Goal: Book appointment/travel/reservation

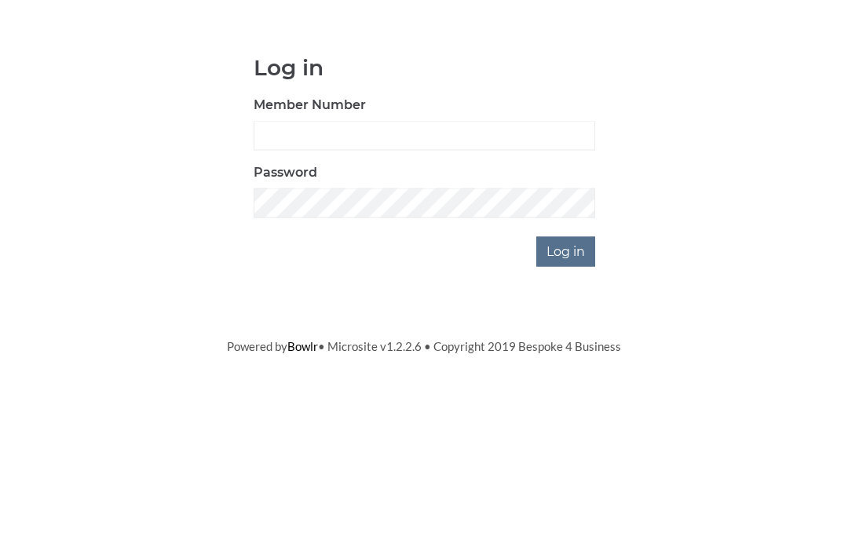
scroll to position [123, 0]
type input "1007"
click at [567, 360] on input "Log in" at bounding box center [565, 375] width 59 height 30
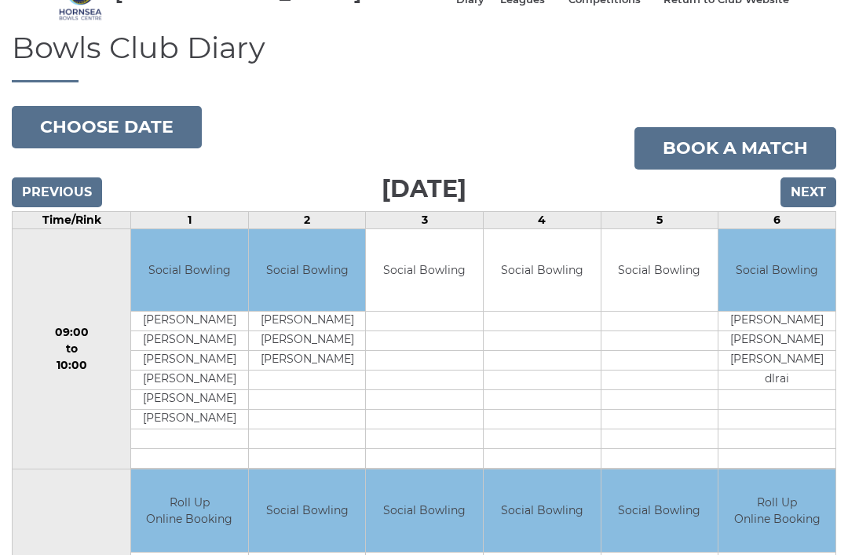
scroll to position [39, 0]
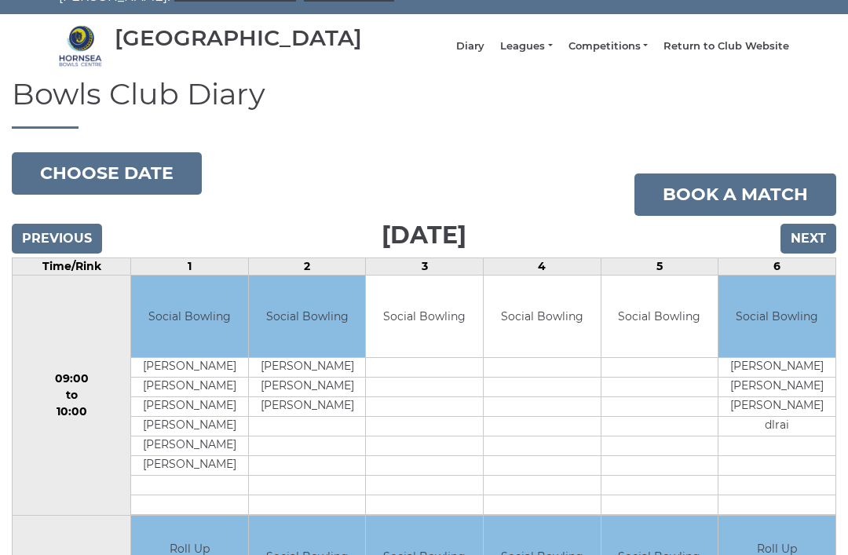
click at [814, 250] on input "Next" at bounding box center [809, 239] width 56 height 30
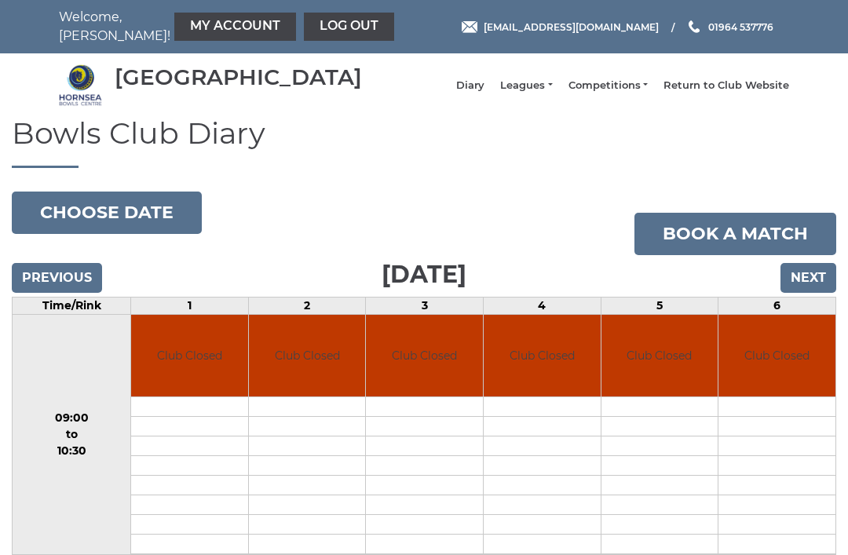
click at [808, 284] on input "Next" at bounding box center [809, 278] width 56 height 30
click at [808, 292] on input "Next" at bounding box center [809, 278] width 56 height 30
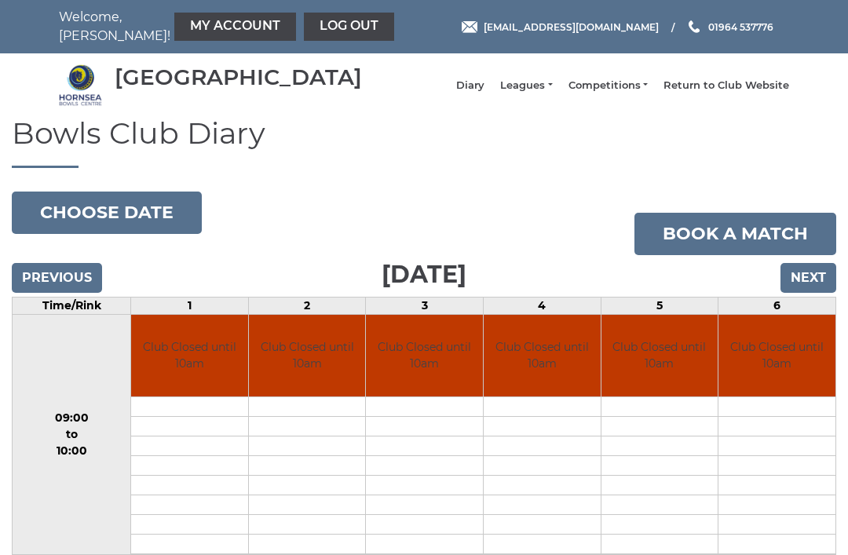
click at [809, 291] on input "Next" at bounding box center [809, 278] width 56 height 30
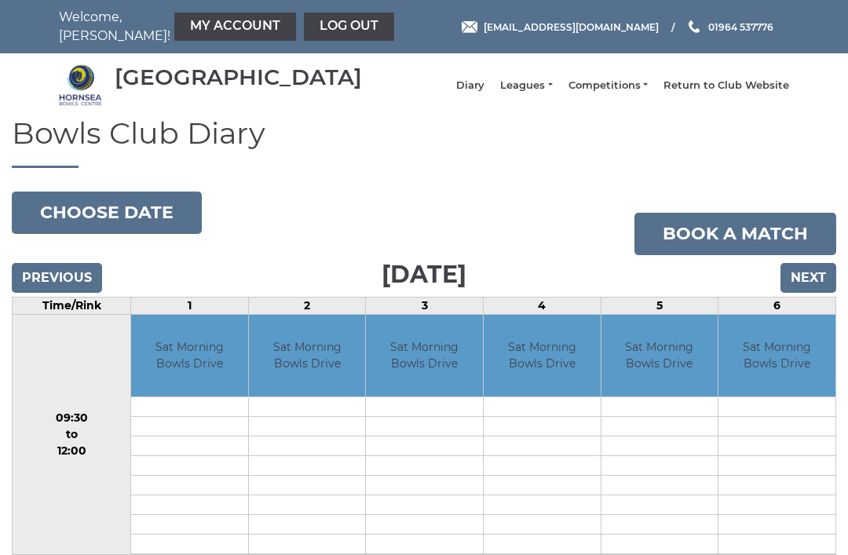
click at [810, 289] on input "Next" at bounding box center [809, 278] width 56 height 30
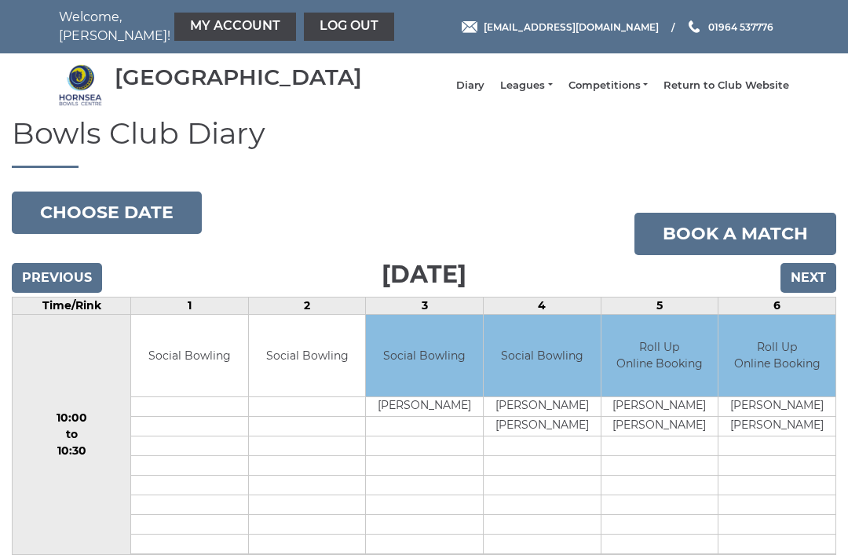
click at [804, 290] on input "Next" at bounding box center [809, 278] width 56 height 30
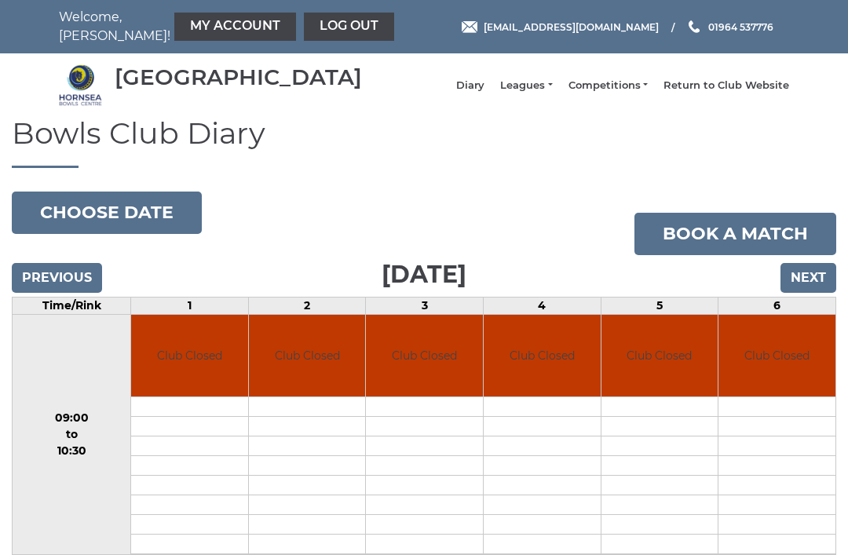
click at [810, 293] on input "Next" at bounding box center [809, 278] width 56 height 30
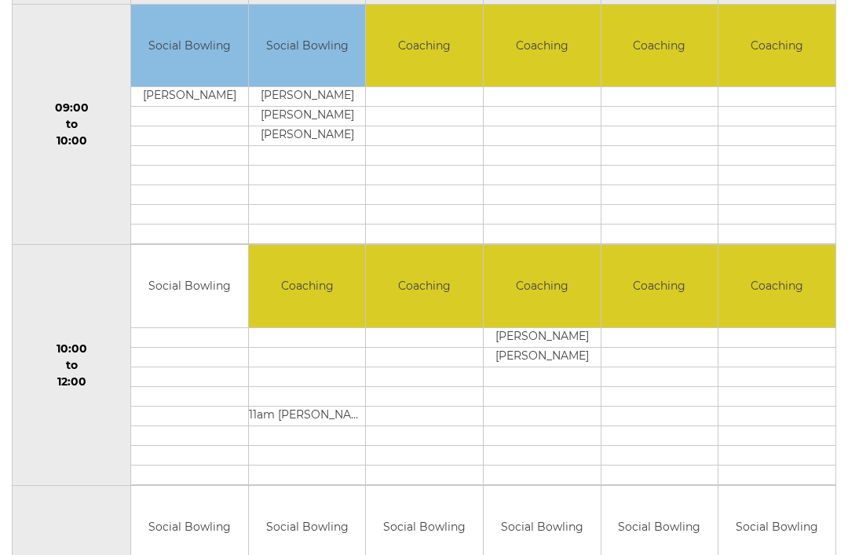
scroll to position [373, 0]
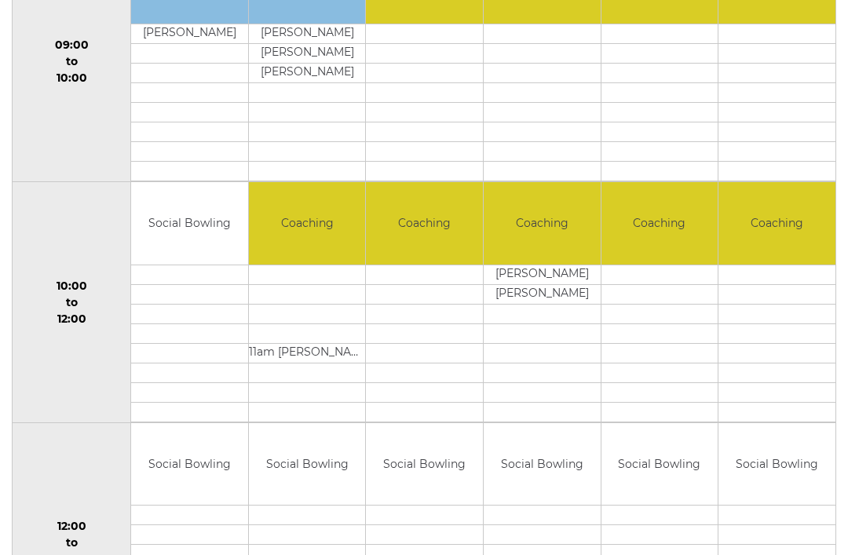
click at [431, 262] on td "Coaching" at bounding box center [424, 223] width 117 height 82
click at [430, 284] on td at bounding box center [424, 275] width 117 height 20
click at [430, 238] on td "Coaching" at bounding box center [424, 223] width 117 height 82
click at [435, 259] on td "Coaching" at bounding box center [424, 223] width 117 height 82
click at [433, 249] on td "Coaching" at bounding box center [424, 223] width 117 height 82
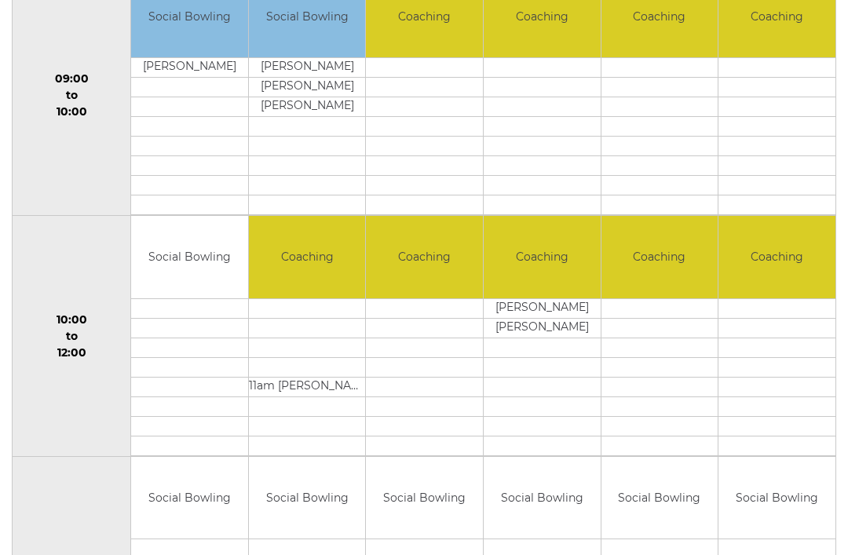
scroll to position [365, 0]
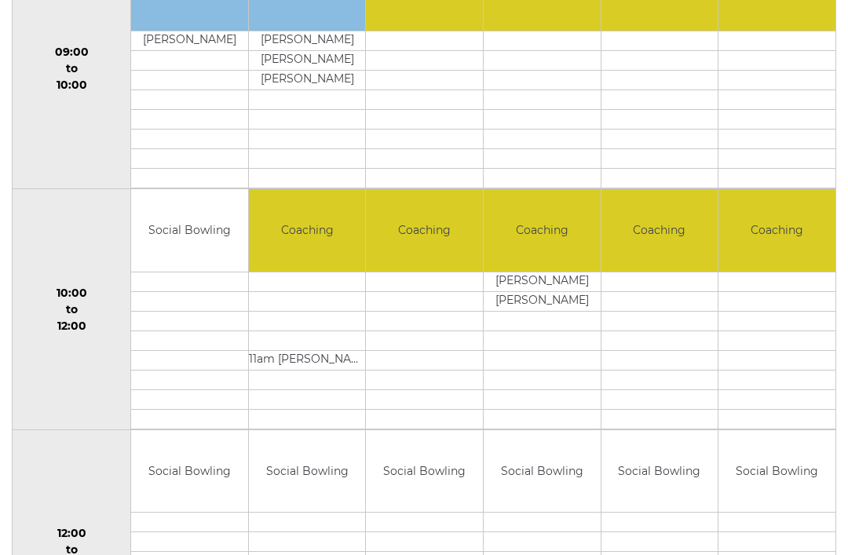
click at [430, 259] on td "Coaching" at bounding box center [424, 231] width 117 height 82
click at [433, 244] on td "Coaching" at bounding box center [424, 231] width 117 height 82
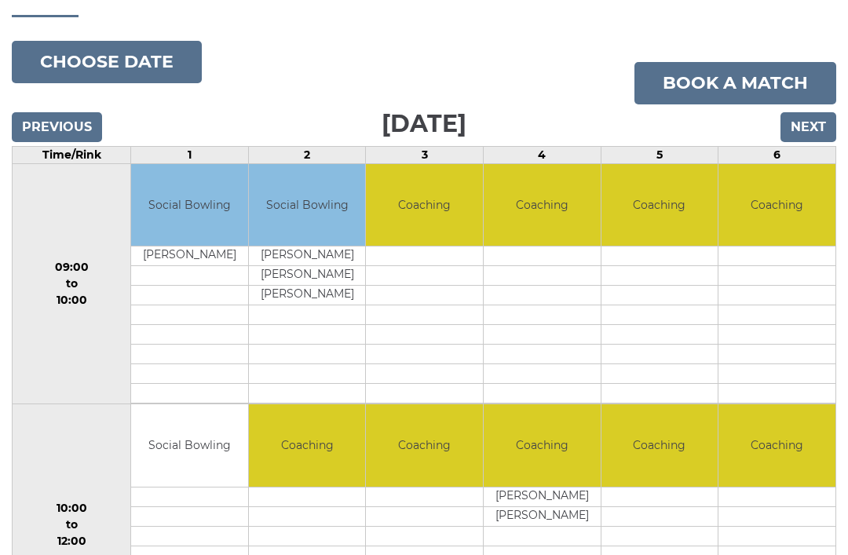
scroll to position [149, 0]
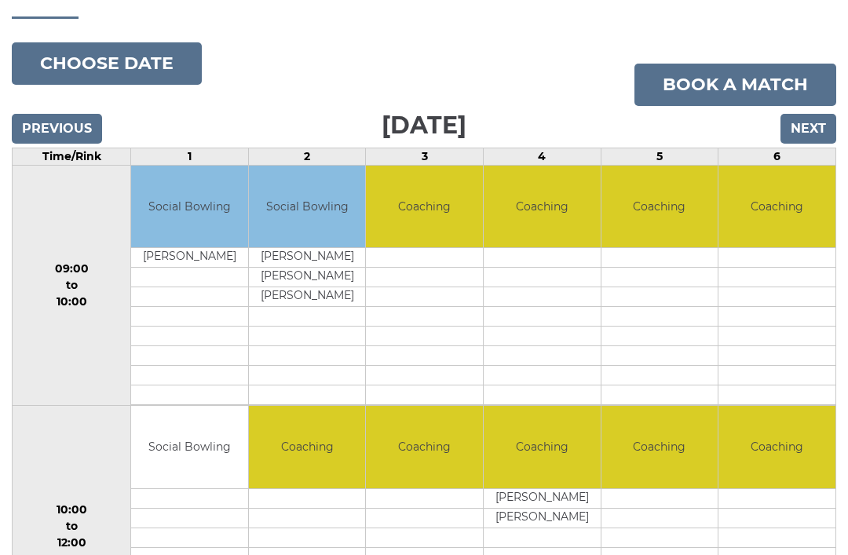
click at [417, 507] on td at bounding box center [424, 499] width 117 height 20
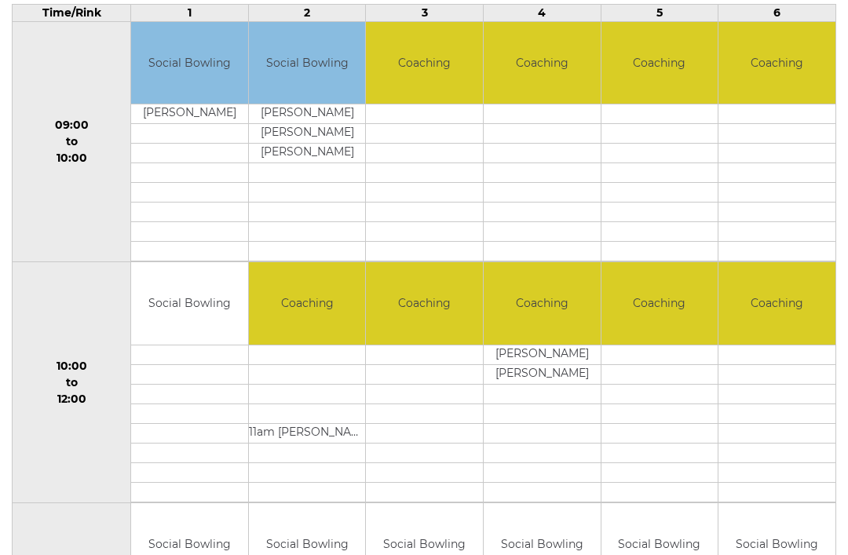
scroll to position [311, 0]
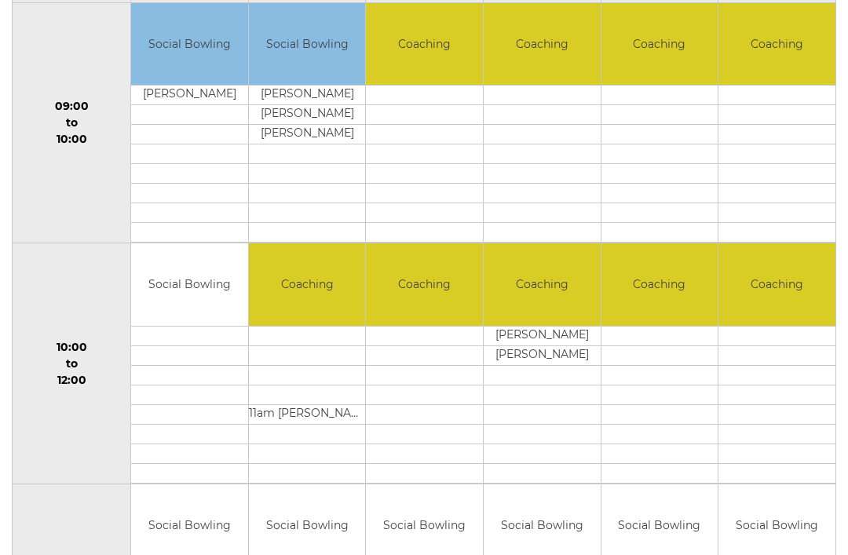
click at [438, 339] on td at bounding box center [424, 337] width 117 height 20
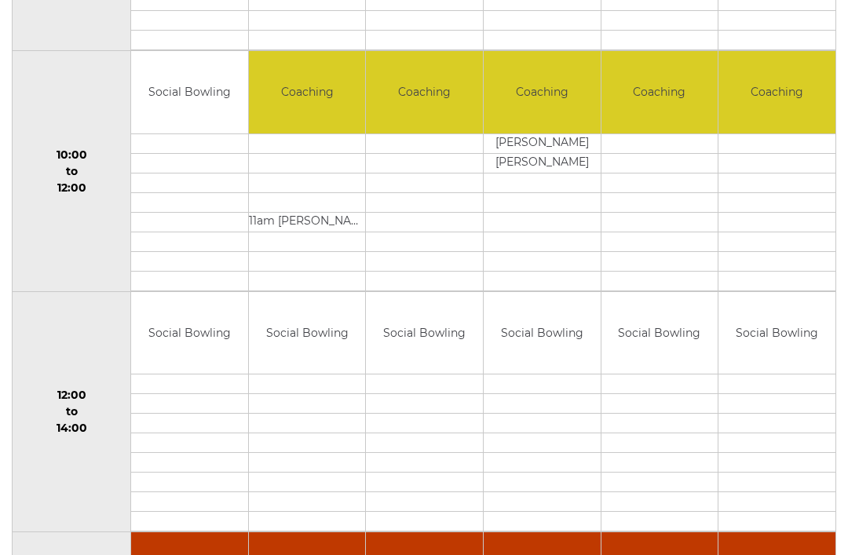
scroll to position [510, 0]
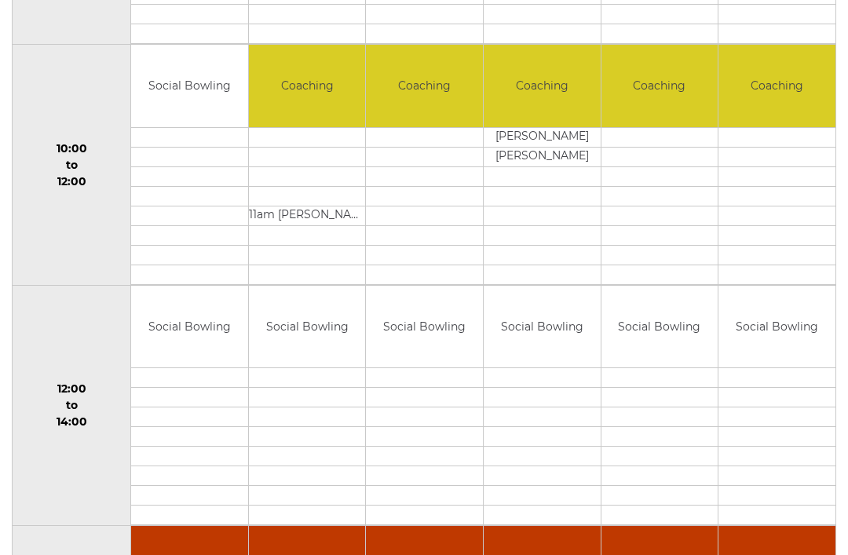
click at [438, 341] on td "Social Bowling" at bounding box center [424, 328] width 117 height 82
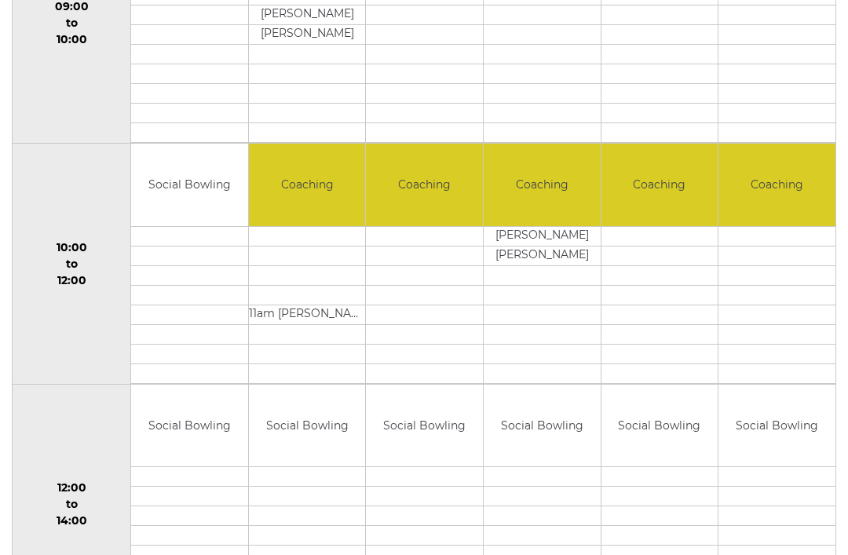
scroll to position [412, 0]
click at [724, 344] on td at bounding box center [777, 334] width 117 height 20
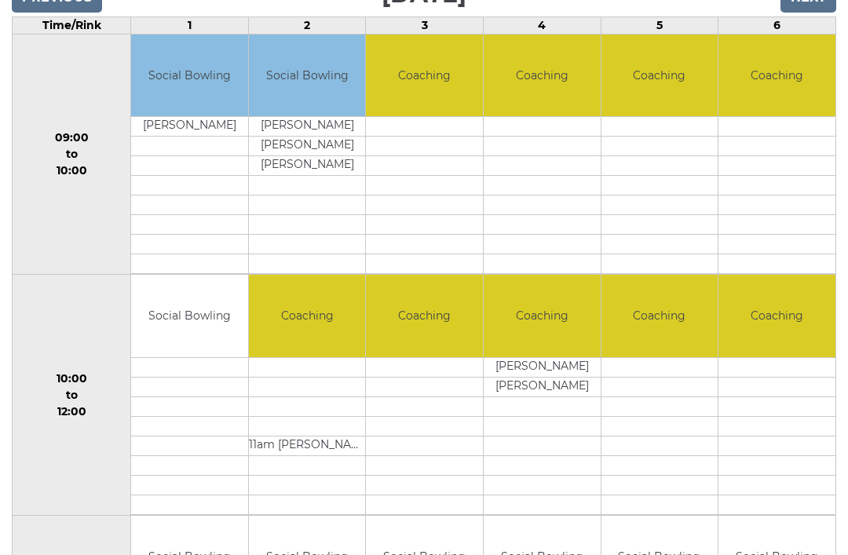
scroll to position [284, 0]
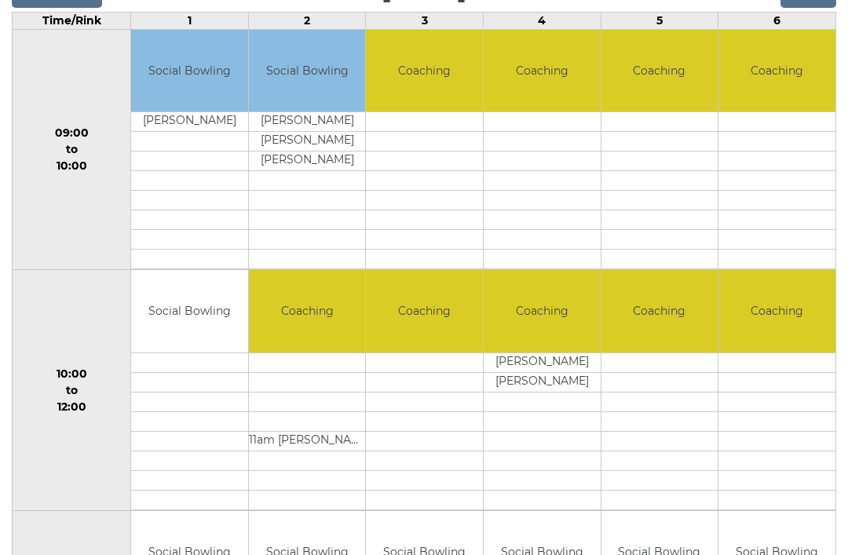
click at [192, 317] on td "Social Bowling" at bounding box center [189, 312] width 117 height 82
click at [195, 353] on td "Social Bowling" at bounding box center [189, 312] width 117 height 82
click at [447, 443] on td at bounding box center [424, 442] width 117 height 20
click at [427, 373] on td at bounding box center [424, 363] width 117 height 20
click at [423, 373] on td at bounding box center [424, 363] width 117 height 20
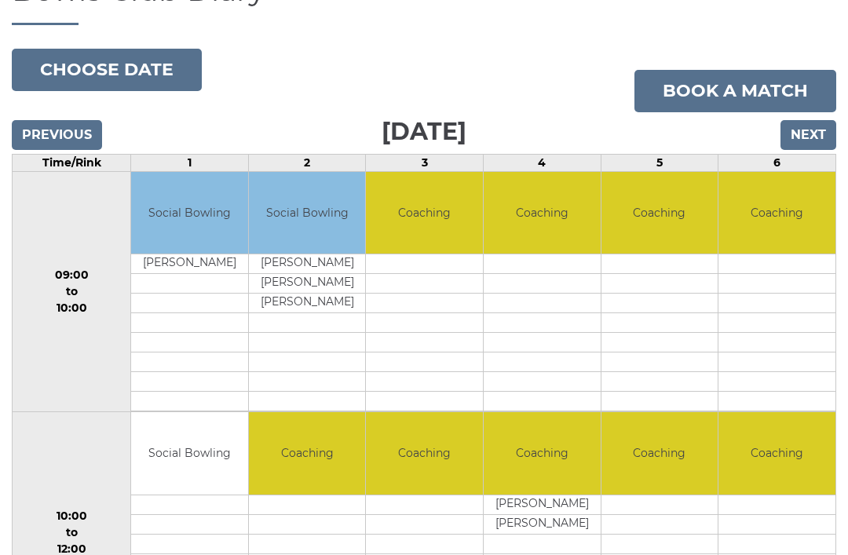
scroll to position [112, 0]
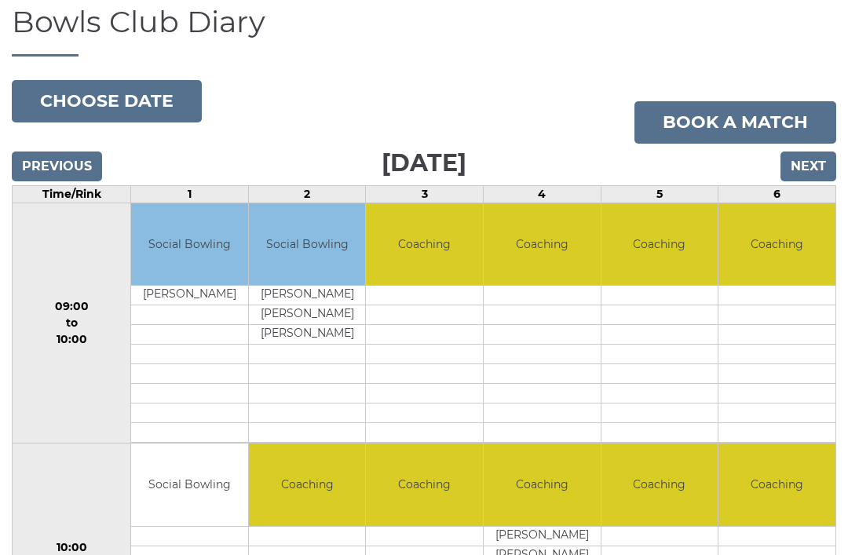
click at [650, 364] on td at bounding box center [660, 354] width 117 height 20
click at [305, 500] on td "Coaching" at bounding box center [307, 484] width 117 height 82
click at [309, 504] on td "Coaching" at bounding box center [307, 484] width 117 height 82
click at [322, 503] on td "Coaching" at bounding box center [307, 484] width 117 height 82
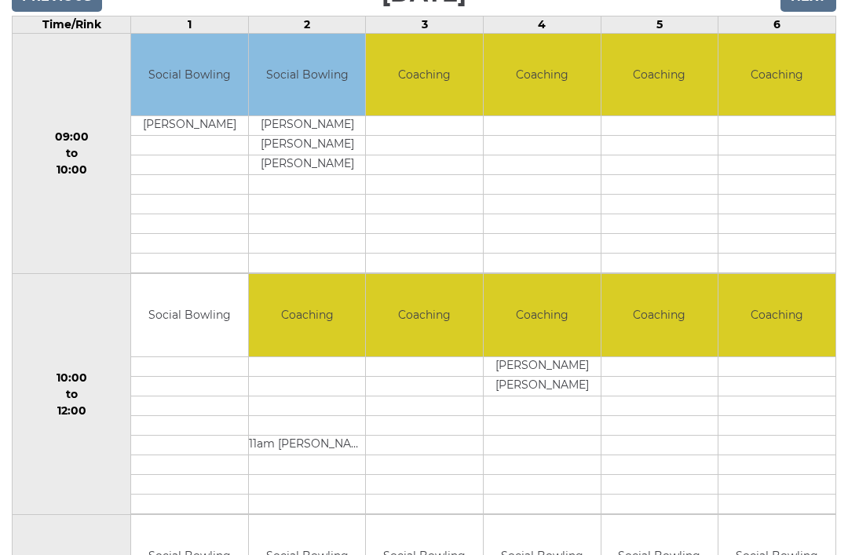
scroll to position [287, 0]
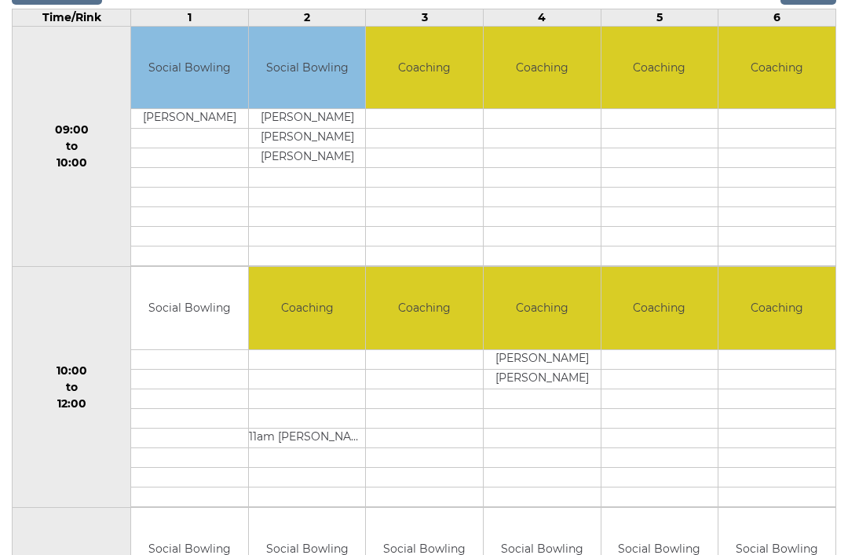
click at [330, 370] on td at bounding box center [307, 360] width 117 height 20
click at [437, 408] on td at bounding box center [424, 400] width 117 height 20
click at [431, 314] on td "Coaching" at bounding box center [424, 309] width 117 height 82
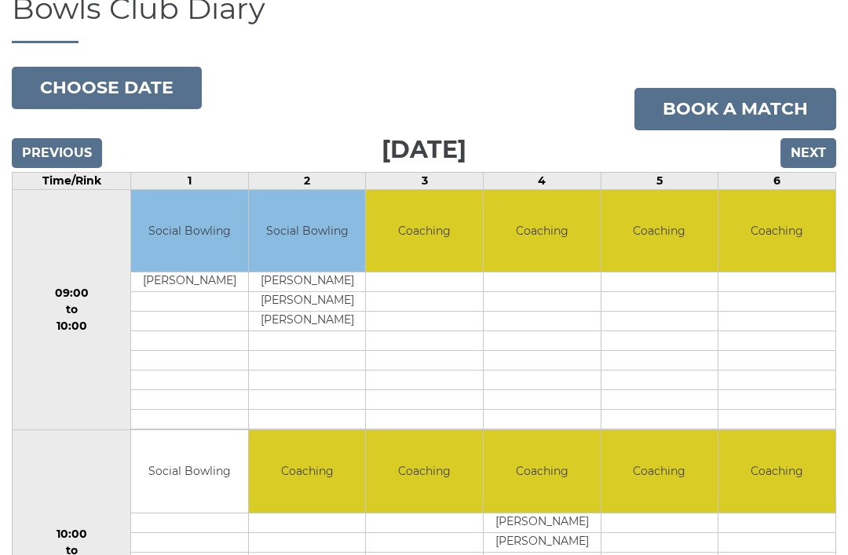
scroll to position [0, 0]
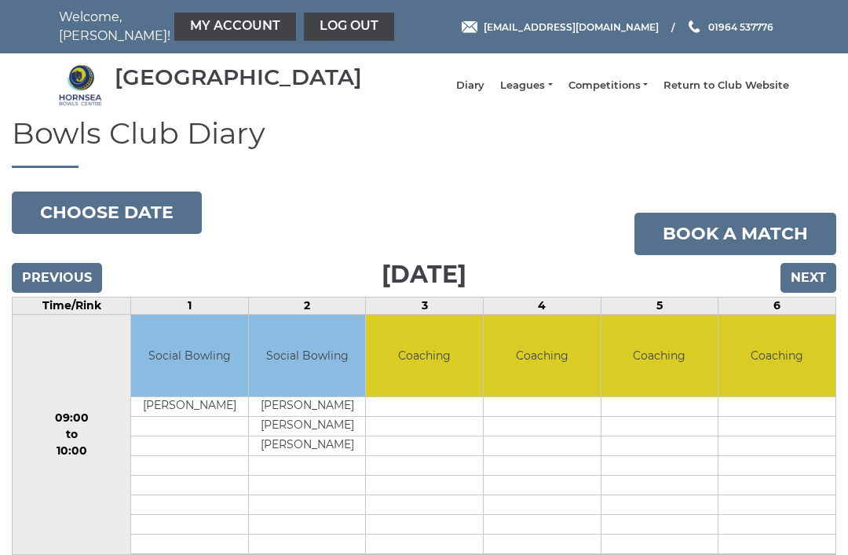
click at [485, 93] on link "Diary" at bounding box center [470, 86] width 28 height 14
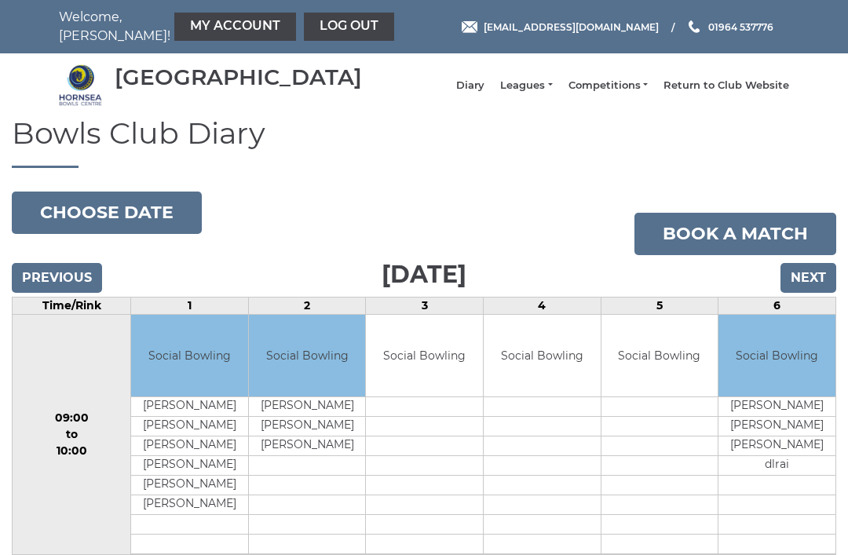
click at [127, 219] on button "Choose date" at bounding box center [107, 213] width 190 height 42
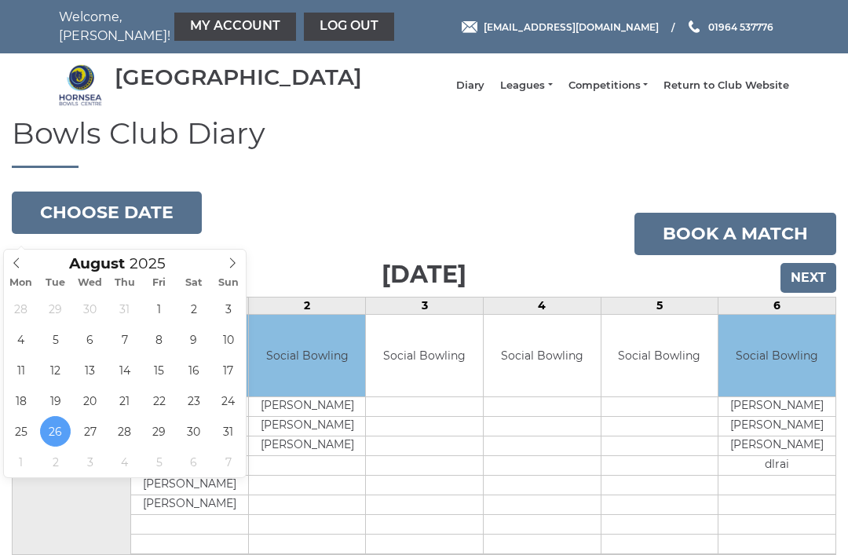
click at [233, 263] on icon at bounding box center [232, 263] width 11 height 11
type input "2025-09-02"
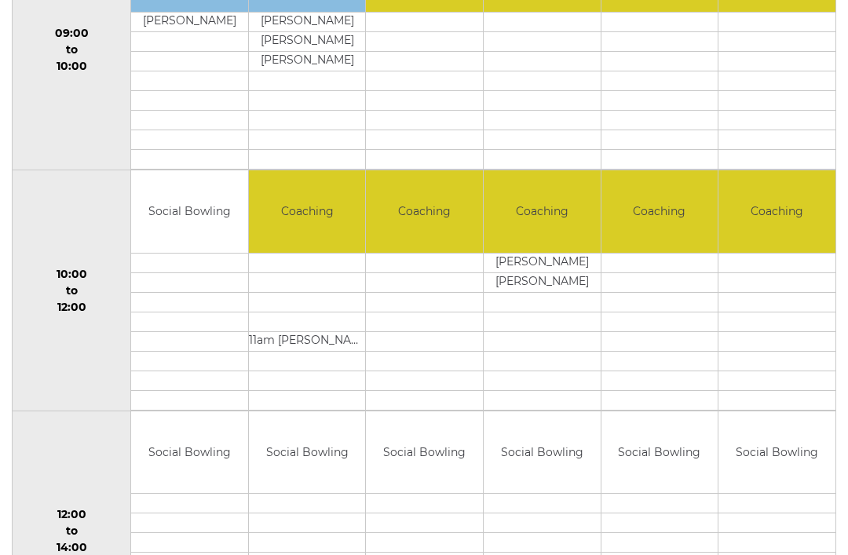
scroll to position [386, 0]
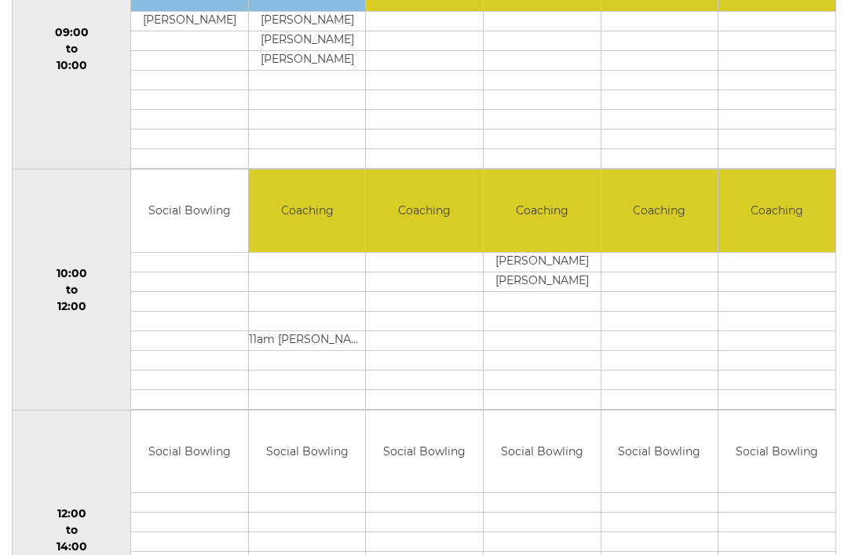
click at [433, 216] on td "Coaching" at bounding box center [424, 211] width 117 height 82
click at [441, 222] on td "Coaching" at bounding box center [424, 211] width 117 height 82
click at [565, 219] on td "Coaching" at bounding box center [542, 211] width 117 height 82
click at [682, 222] on td "Coaching" at bounding box center [660, 211] width 117 height 82
click at [183, 223] on td "Social Bowling" at bounding box center [189, 211] width 117 height 82
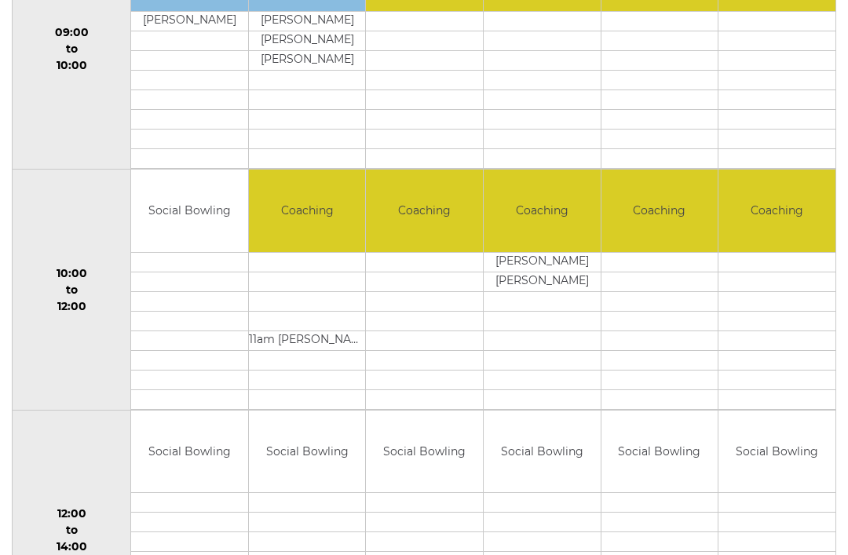
click at [439, 223] on td "Coaching" at bounding box center [424, 211] width 117 height 82
click at [435, 285] on td at bounding box center [424, 282] width 117 height 20
click at [436, 344] on td at bounding box center [424, 341] width 117 height 20
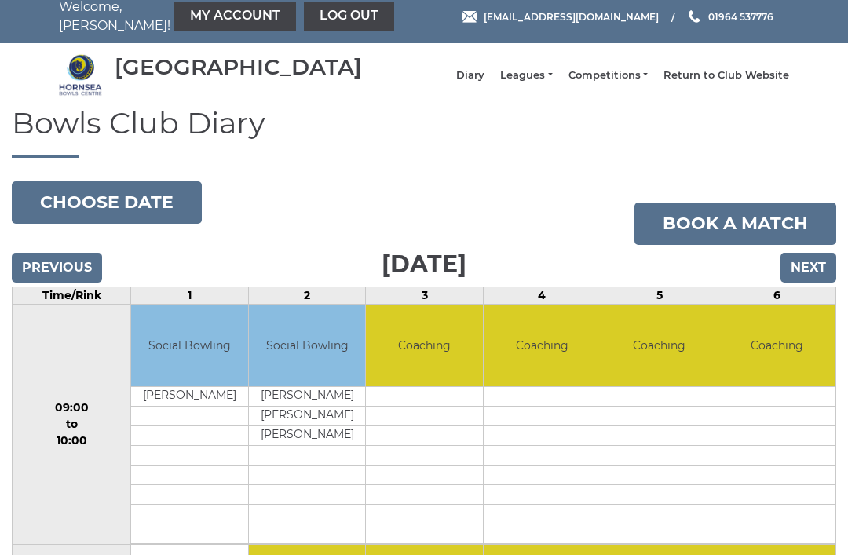
scroll to position [11, 0]
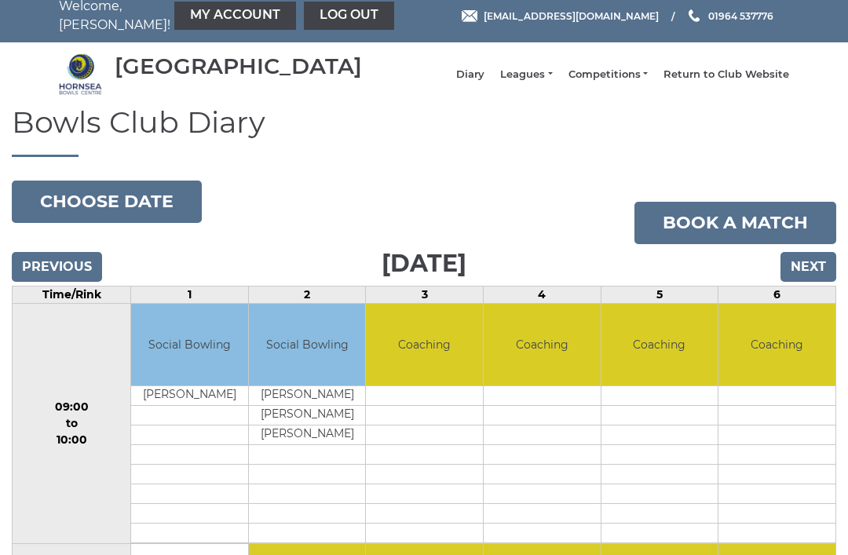
click at [805, 273] on input "Next" at bounding box center [809, 267] width 56 height 30
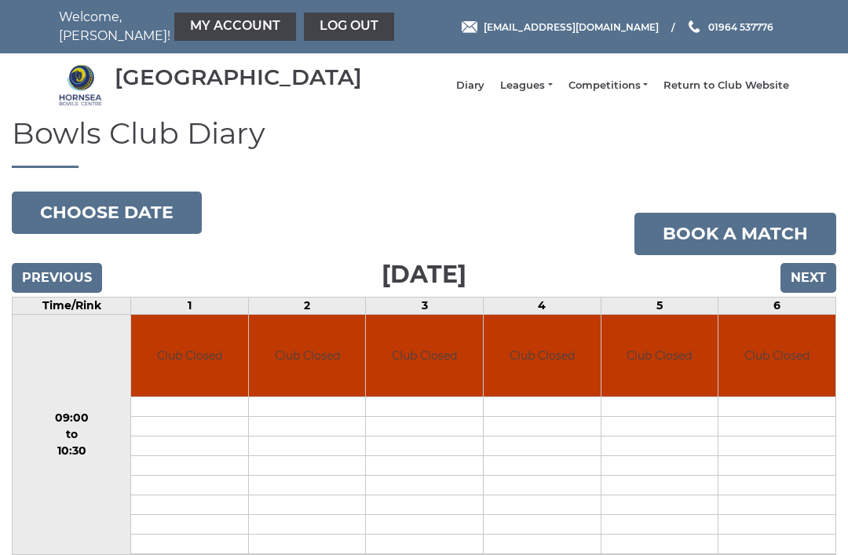
scroll to position [1, 0]
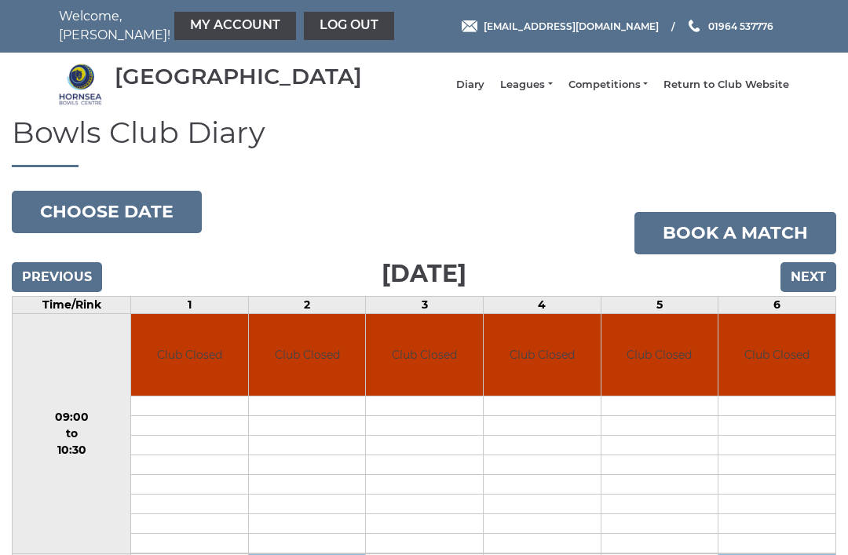
click at [49, 282] on input "Previous" at bounding box center [57, 277] width 90 height 30
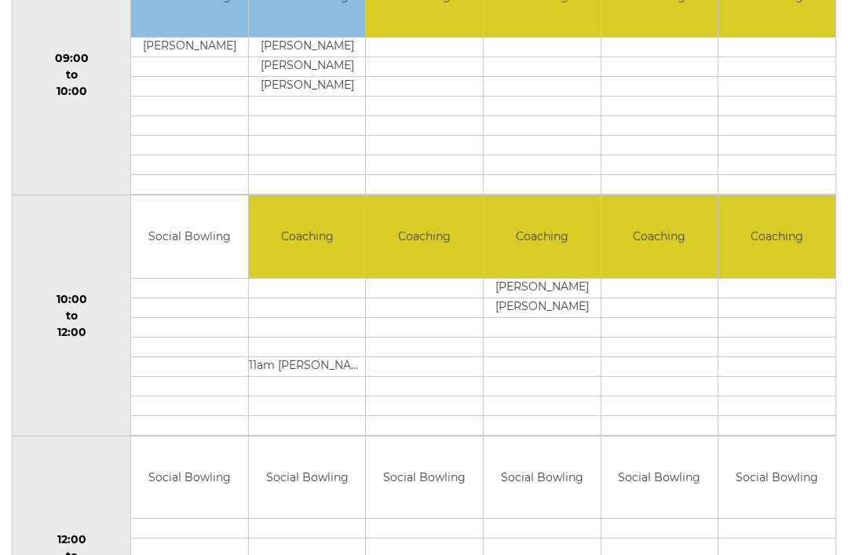
scroll to position [359, 0]
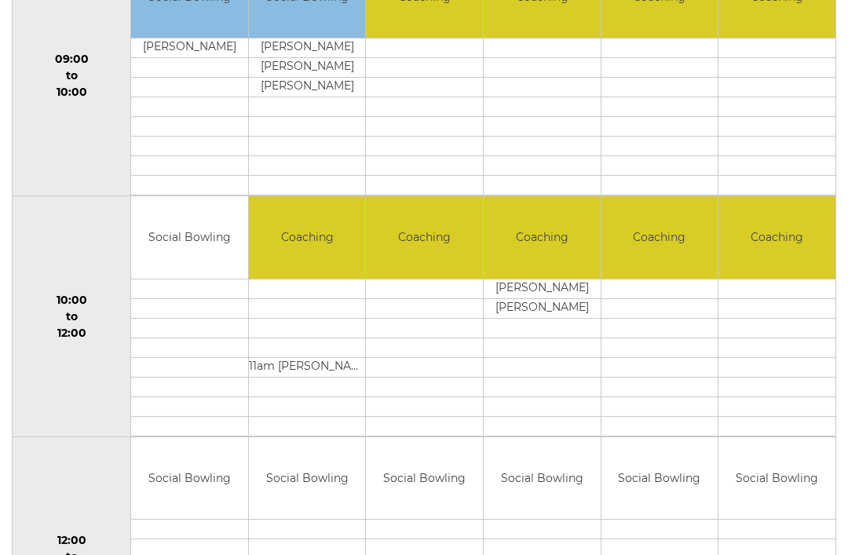
click at [452, 254] on td "Coaching" at bounding box center [424, 237] width 117 height 82
click at [426, 311] on td at bounding box center [424, 308] width 117 height 20
click at [455, 318] on td at bounding box center [424, 308] width 117 height 20
click at [443, 336] on td at bounding box center [424, 328] width 117 height 20
click at [202, 237] on td "Social Bowling" at bounding box center [189, 237] width 117 height 82
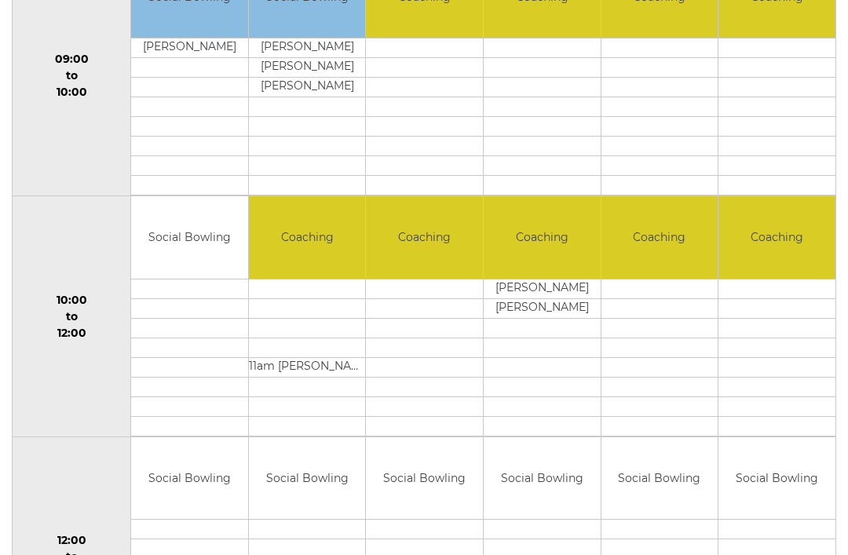
click at [203, 254] on td "Social Bowling" at bounding box center [189, 237] width 117 height 82
click at [196, 350] on td at bounding box center [189, 348] width 117 height 20
click at [178, 413] on td at bounding box center [189, 407] width 117 height 20
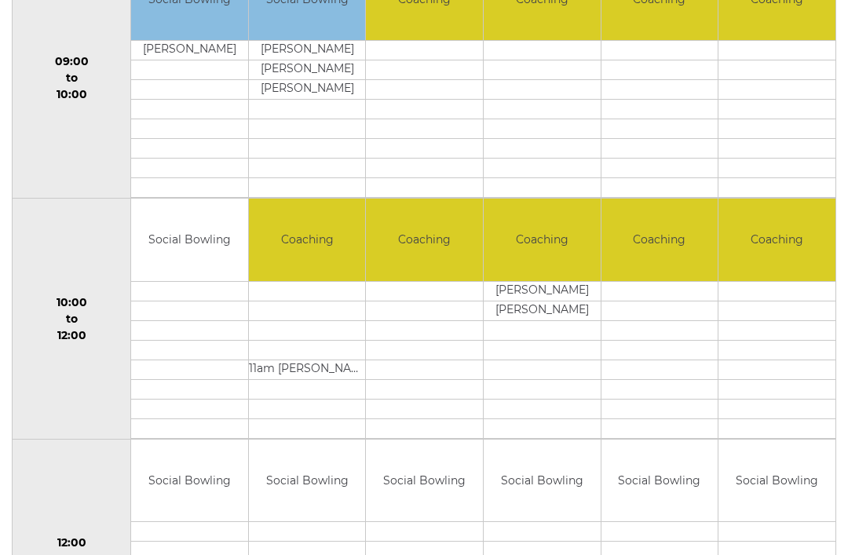
scroll to position [357, 0]
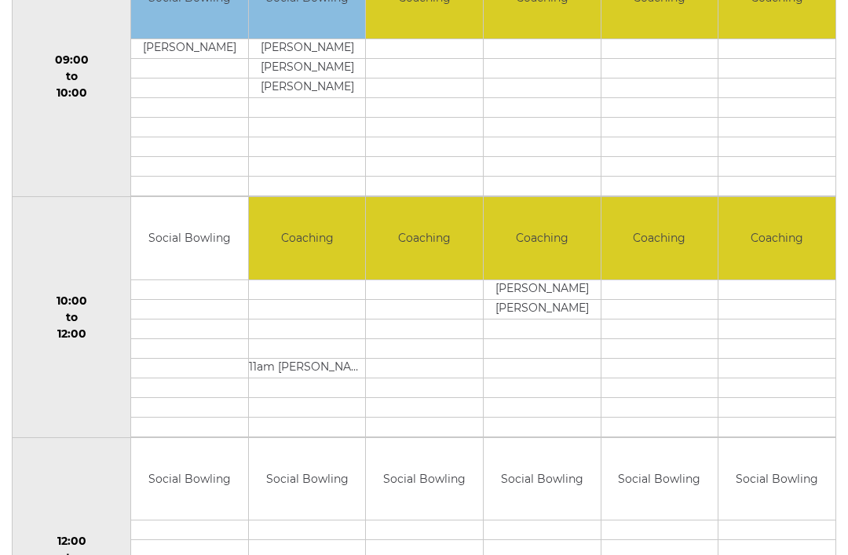
click at [439, 300] on td at bounding box center [424, 290] width 117 height 20
click at [429, 359] on td at bounding box center [424, 349] width 117 height 20
click at [423, 398] on td at bounding box center [424, 389] width 117 height 20
click at [424, 333] on td at bounding box center [424, 330] width 117 height 20
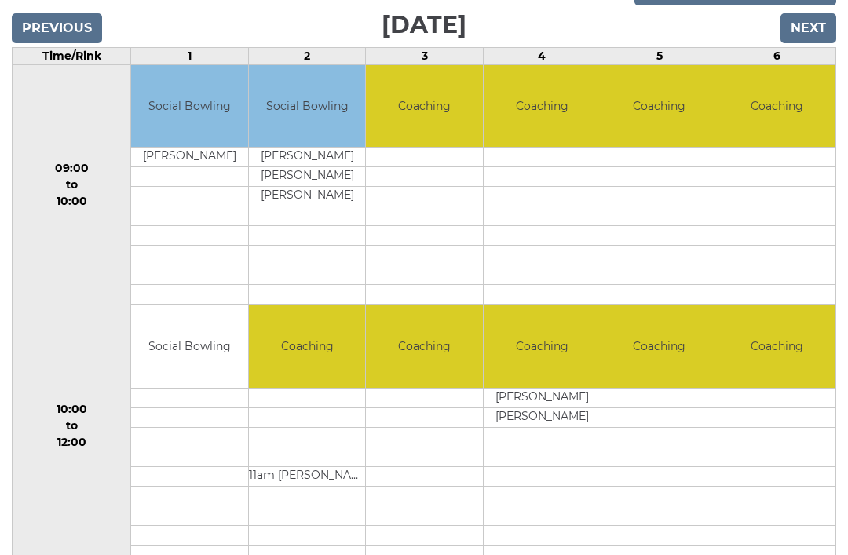
scroll to position [258, 0]
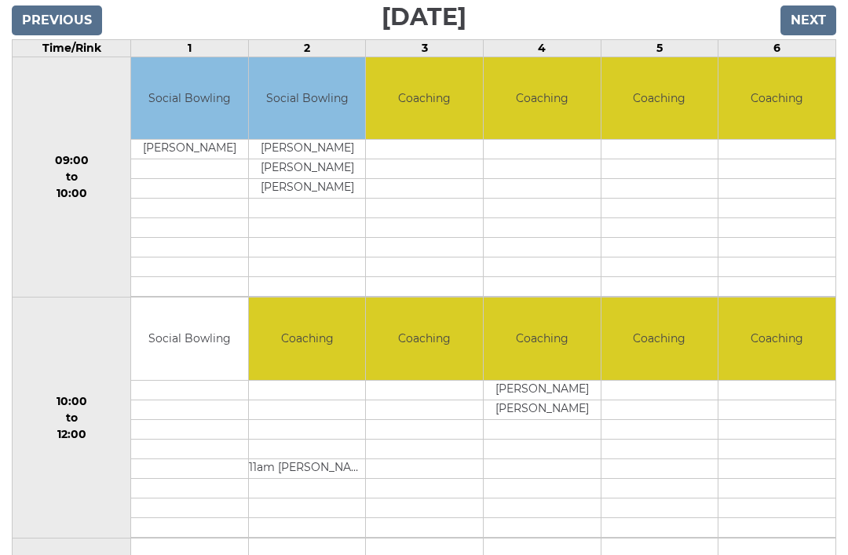
click at [419, 400] on td at bounding box center [424, 390] width 117 height 20
click at [427, 456] on td at bounding box center [424, 449] width 117 height 20
click at [425, 419] on td at bounding box center [424, 410] width 117 height 20
click at [438, 459] on td at bounding box center [424, 449] width 117 height 20
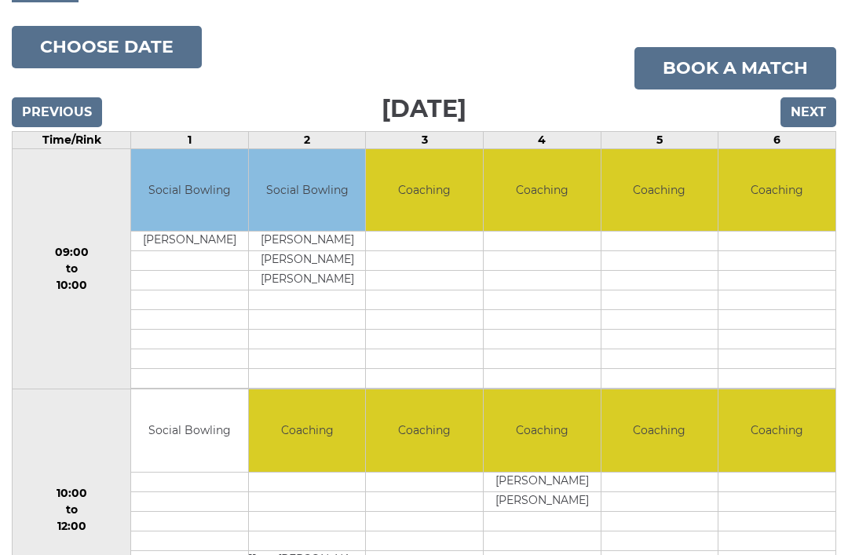
scroll to position [215, 0]
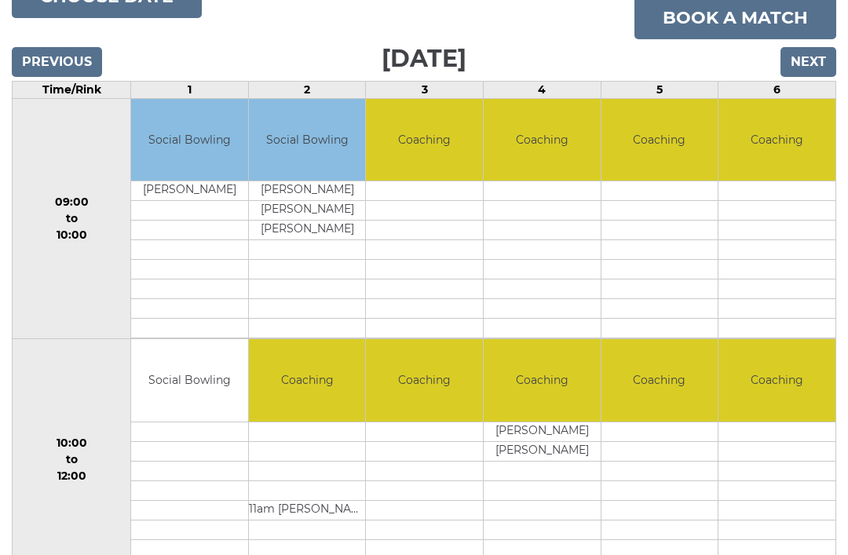
click at [434, 410] on td "Coaching" at bounding box center [424, 381] width 117 height 82
click at [427, 454] on td at bounding box center [424, 452] width 117 height 20
click at [440, 399] on td "Coaching" at bounding box center [424, 381] width 117 height 82
click at [443, 401] on td "Coaching" at bounding box center [424, 381] width 117 height 82
click at [438, 480] on td at bounding box center [424, 472] width 117 height 20
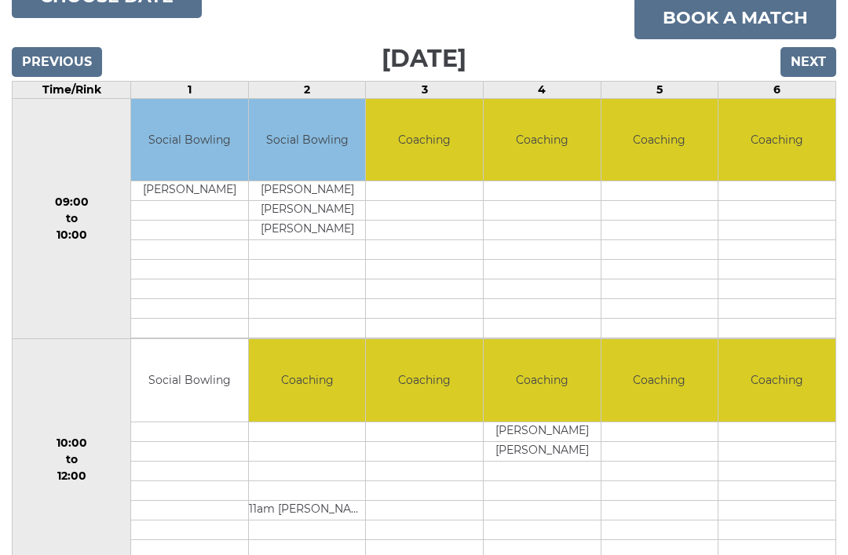
click at [434, 462] on td at bounding box center [424, 452] width 117 height 20
click at [438, 441] on td at bounding box center [424, 433] width 117 height 20
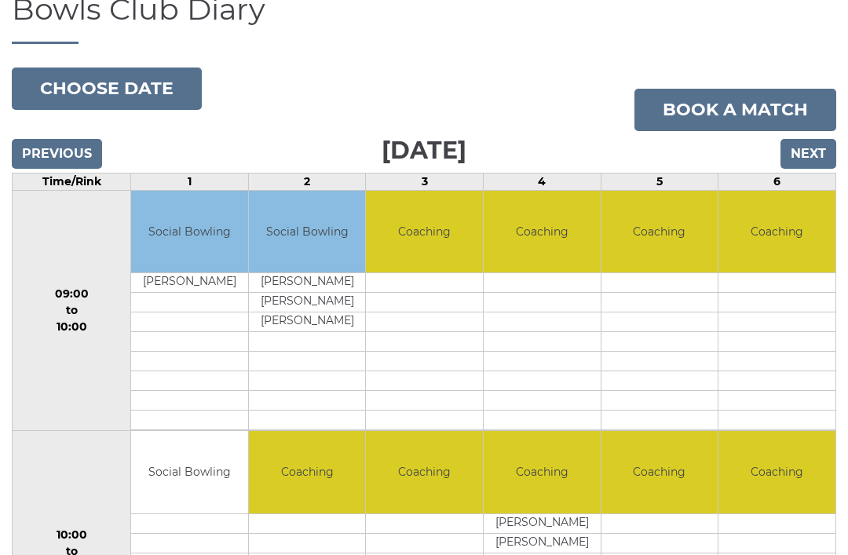
scroll to position [0, 0]
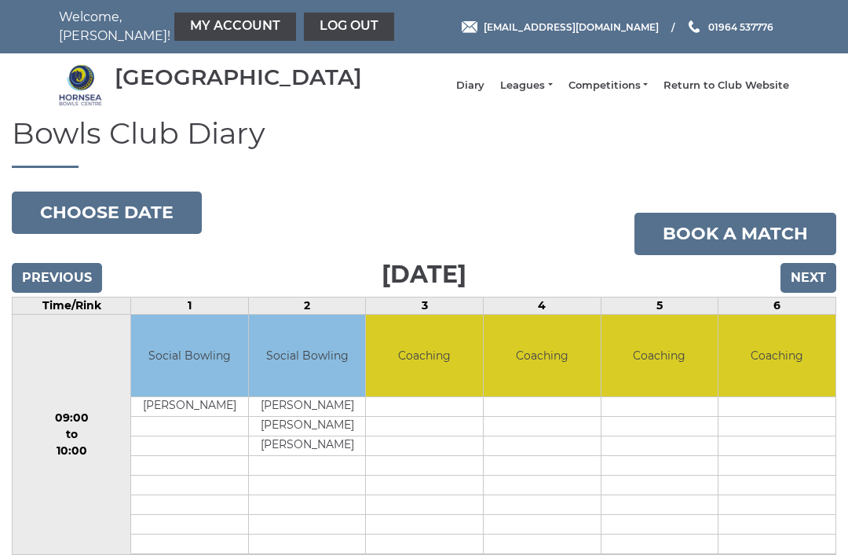
click at [485, 86] on li "Diary" at bounding box center [463, 86] width 44 height 30
click at [485, 93] on link "Diary" at bounding box center [470, 86] width 28 height 14
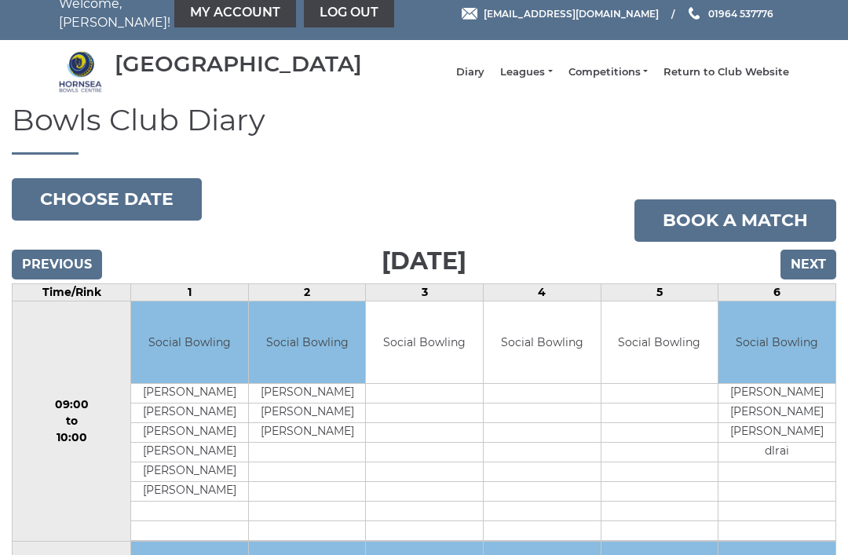
scroll to position [16, 0]
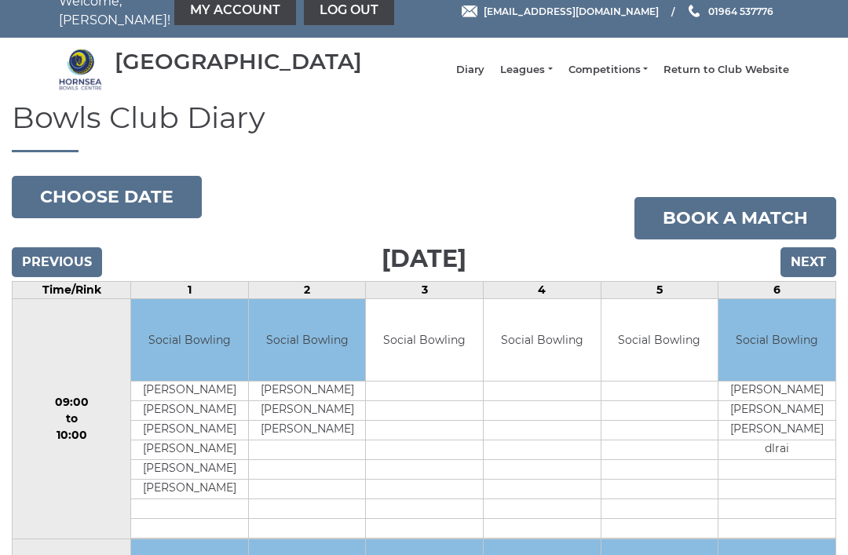
click at [806, 267] on input "Next" at bounding box center [809, 262] width 56 height 30
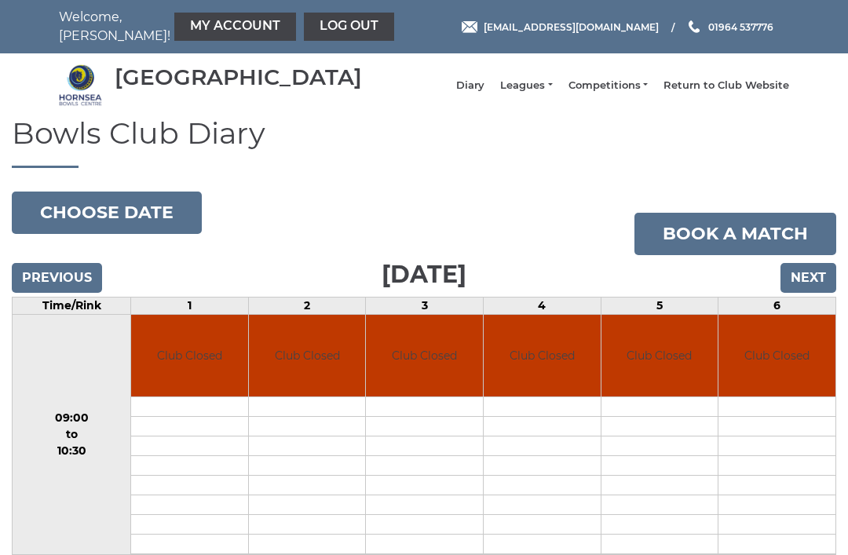
click at [811, 255] on link "Book a match" at bounding box center [736, 234] width 202 height 42
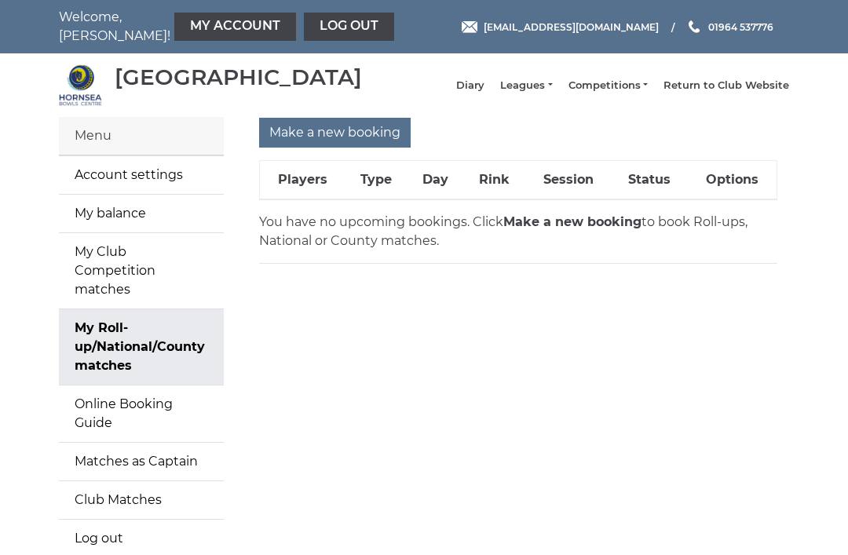
click at [808, 286] on main "Menu Account settings My balance My Club Competition matches My Roll-up/Nationa…" at bounding box center [424, 347] width 848 height 460
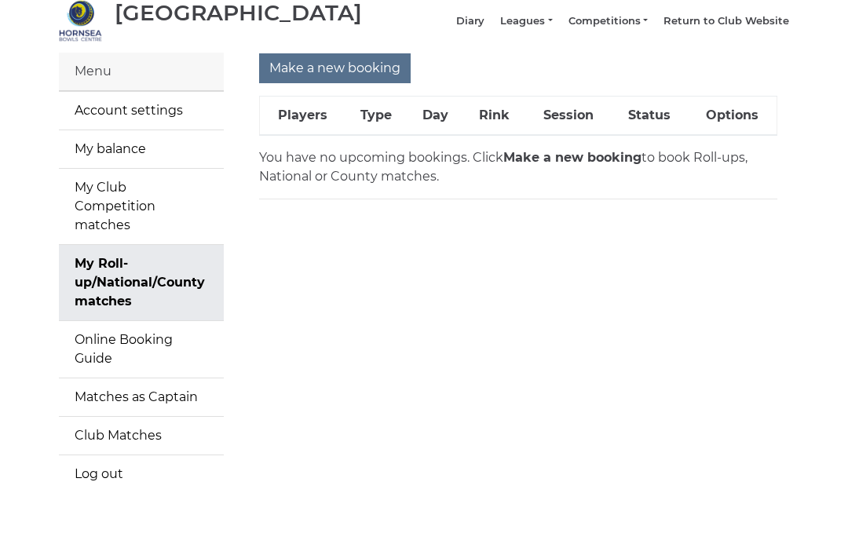
scroll to position [33, 0]
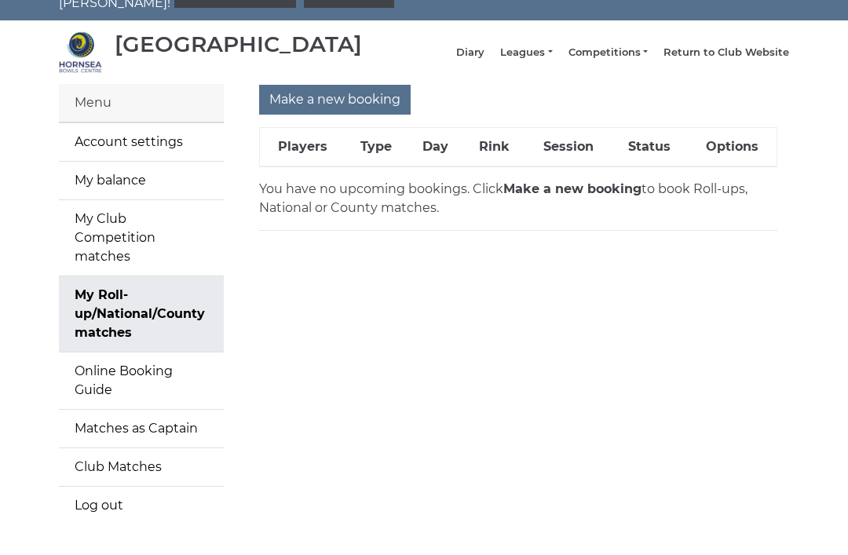
click at [549, 196] on strong "Make a new booking" at bounding box center [572, 188] width 138 height 15
click at [122, 195] on link "My balance" at bounding box center [141, 181] width 165 height 38
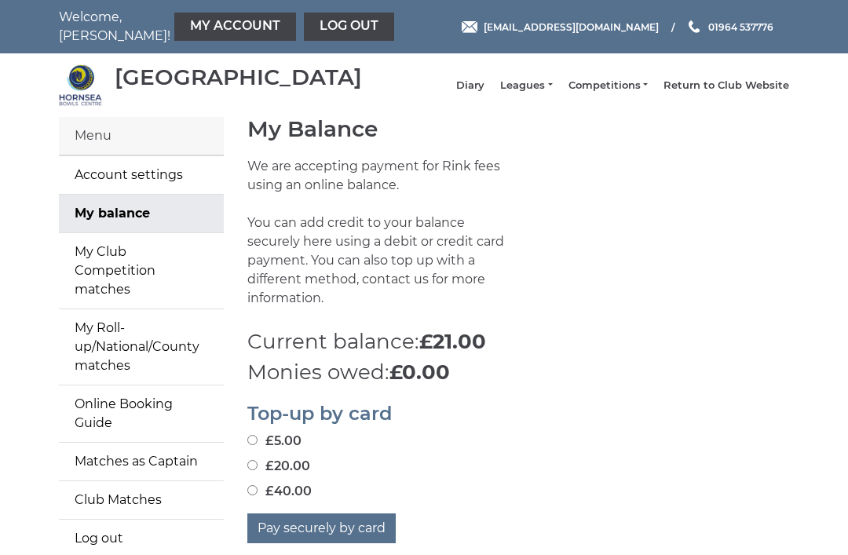
click at [728, 90] on link "Return to Club Website" at bounding box center [727, 86] width 126 height 14
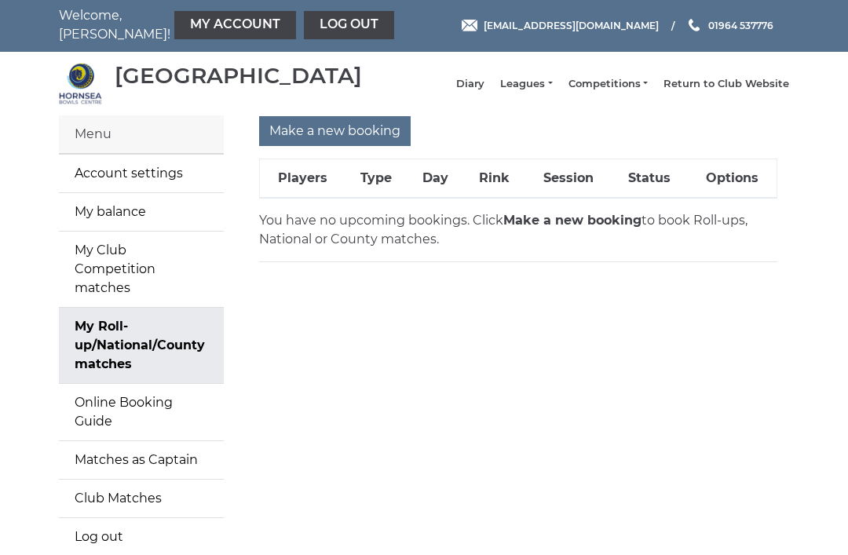
scroll to position [6, 0]
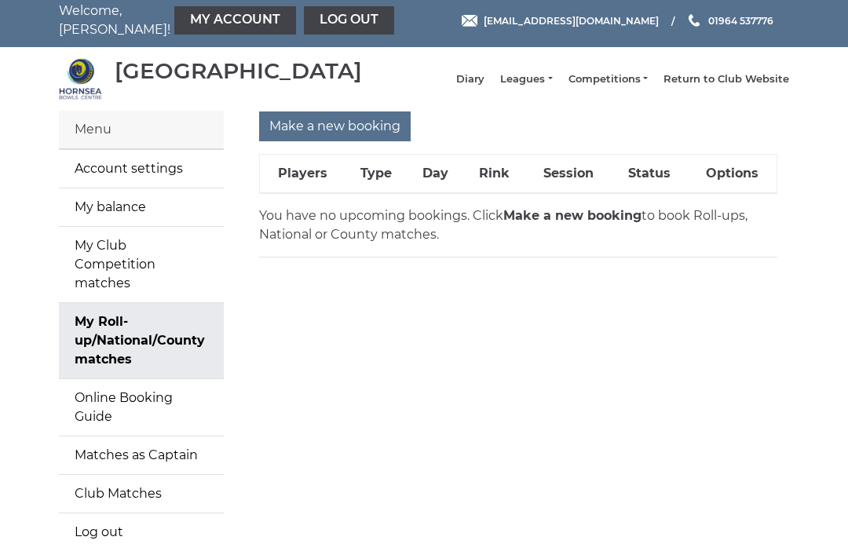
click at [343, 136] on input "Make a new booking" at bounding box center [335, 127] width 152 height 30
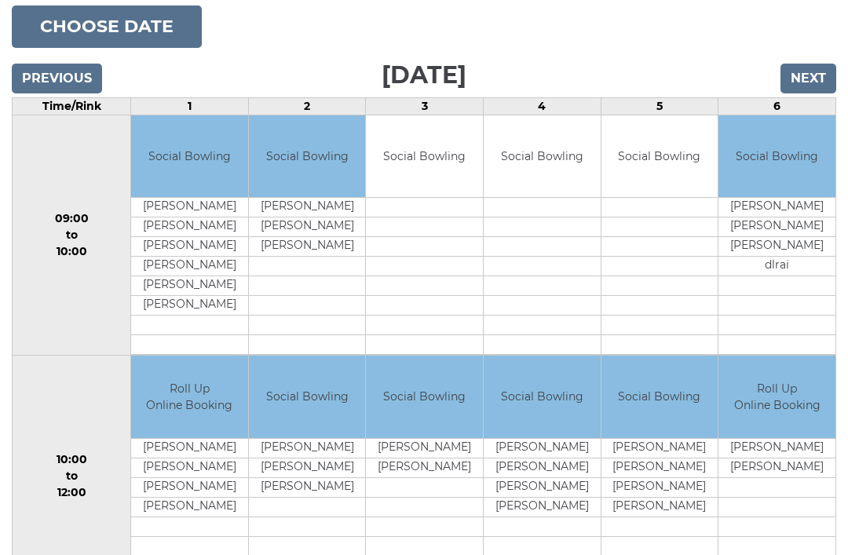
scroll to position [190, 0]
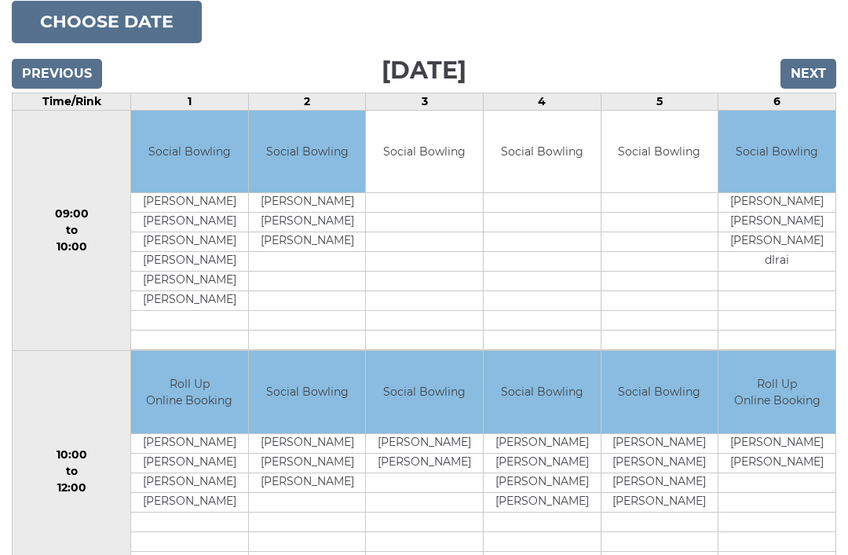
click at [812, 82] on input "Next" at bounding box center [809, 75] width 56 height 30
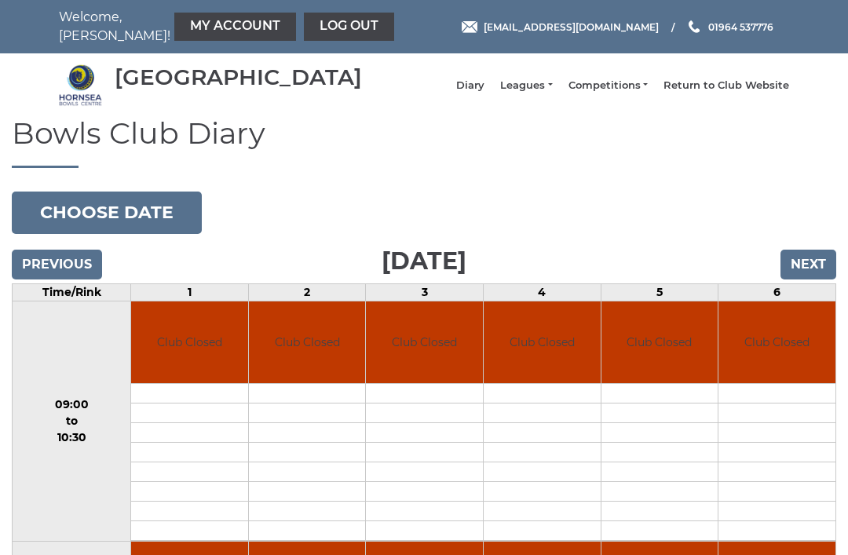
click at [814, 262] on input "Next" at bounding box center [809, 265] width 56 height 30
click at [811, 277] on input "Next" at bounding box center [809, 265] width 56 height 30
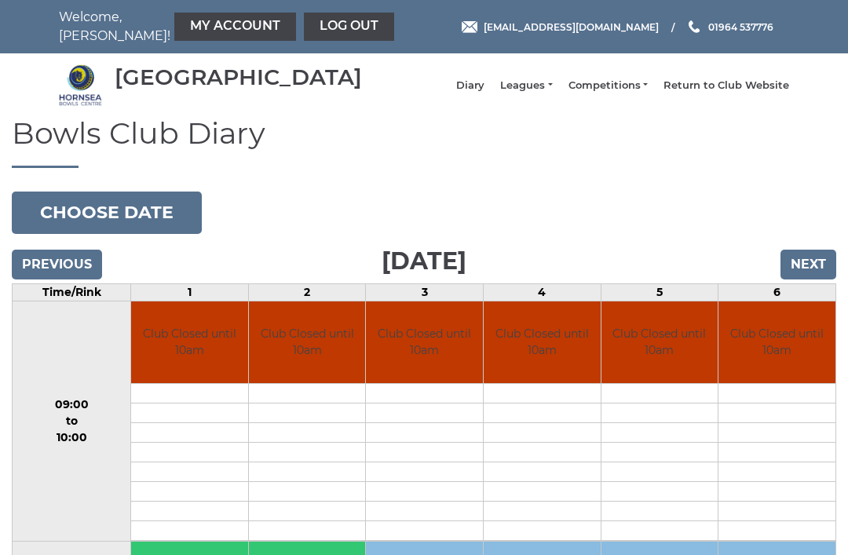
click at [811, 280] on input "Next" at bounding box center [809, 265] width 56 height 30
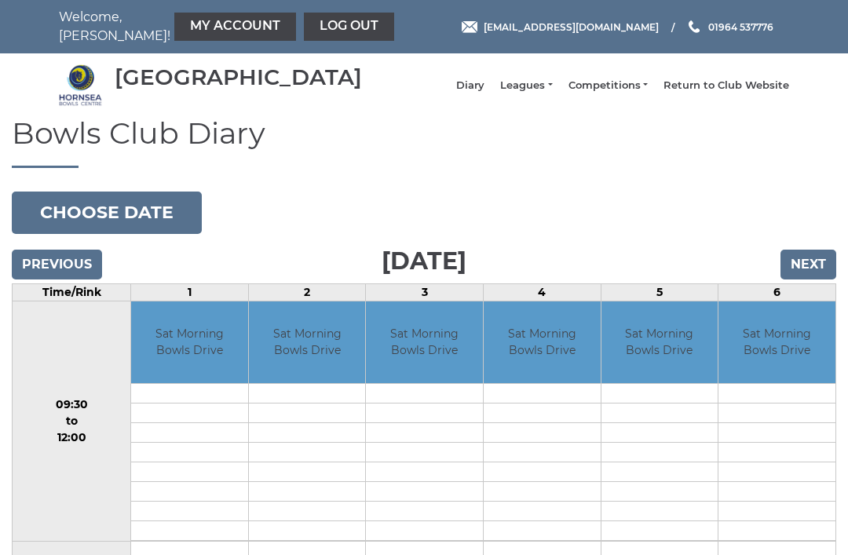
click at [811, 273] on input "Next" at bounding box center [809, 265] width 56 height 30
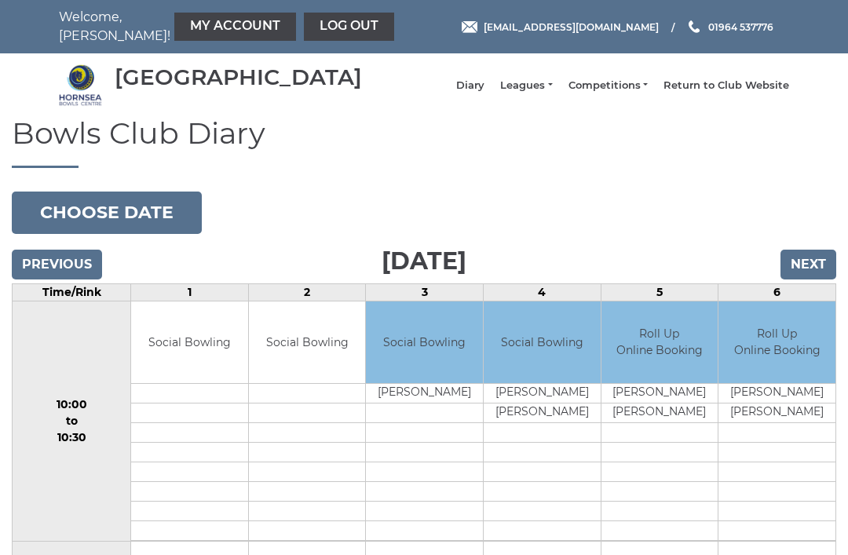
click at [811, 269] on input "Next" at bounding box center [809, 265] width 56 height 30
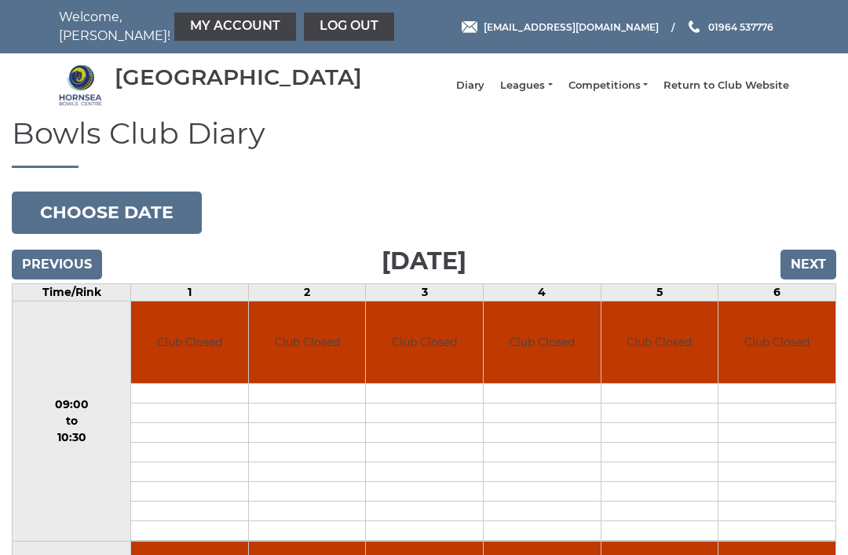
click at [811, 276] on input "Next" at bounding box center [809, 265] width 56 height 30
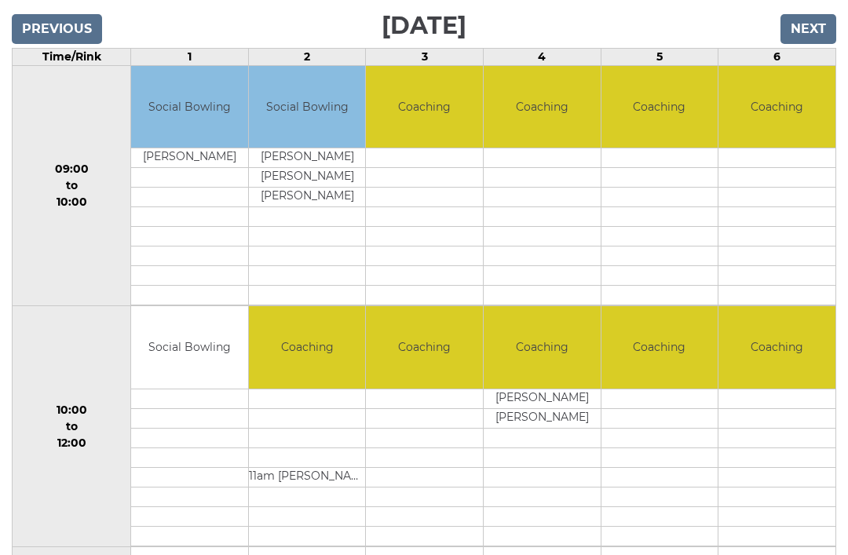
scroll to position [249, 0]
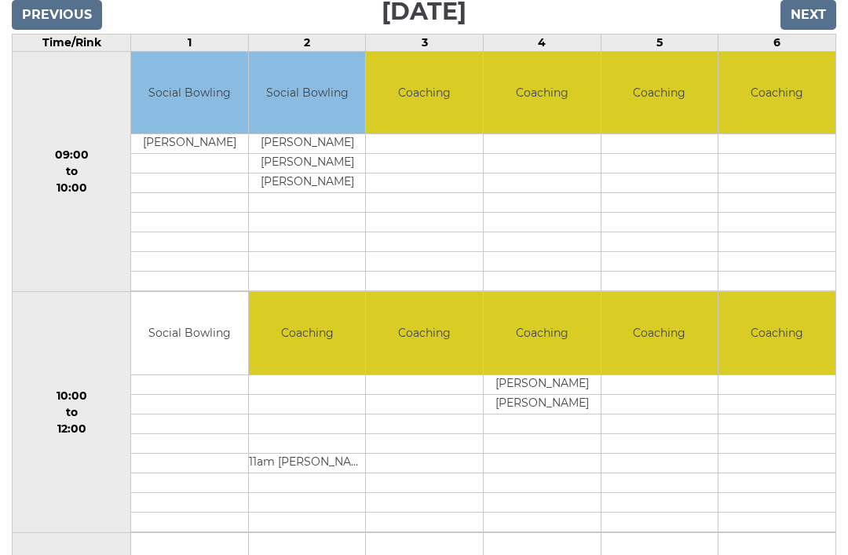
click at [419, 395] on td at bounding box center [424, 385] width 117 height 20
click at [427, 395] on td at bounding box center [424, 385] width 117 height 20
click at [424, 434] on td at bounding box center [424, 425] width 117 height 20
click at [437, 355] on td "Coaching" at bounding box center [424, 334] width 117 height 82
click at [424, 343] on td "Coaching" at bounding box center [424, 334] width 117 height 82
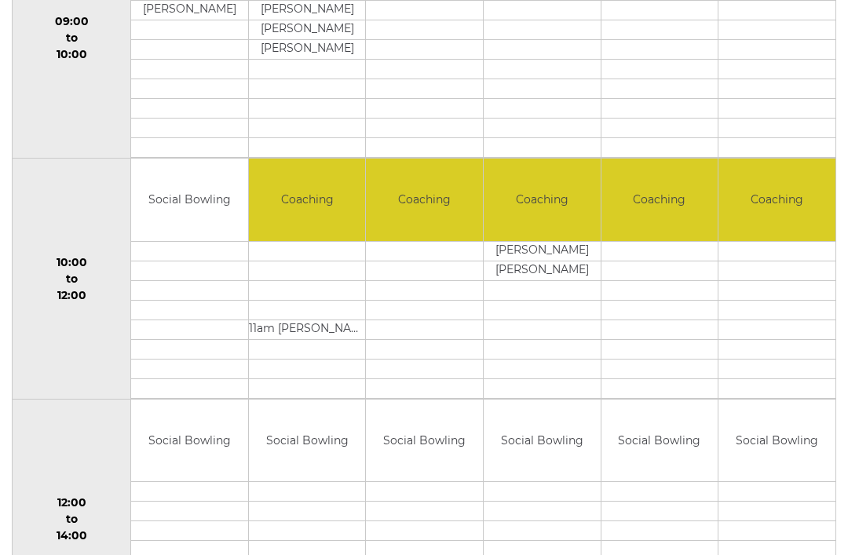
scroll to position [383, 0]
click at [435, 241] on td "Coaching" at bounding box center [424, 200] width 117 height 82
click at [451, 241] on td "Coaching" at bounding box center [424, 200] width 117 height 82
click at [673, 261] on td at bounding box center [660, 251] width 117 height 20
click at [797, 258] on td at bounding box center [777, 251] width 117 height 20
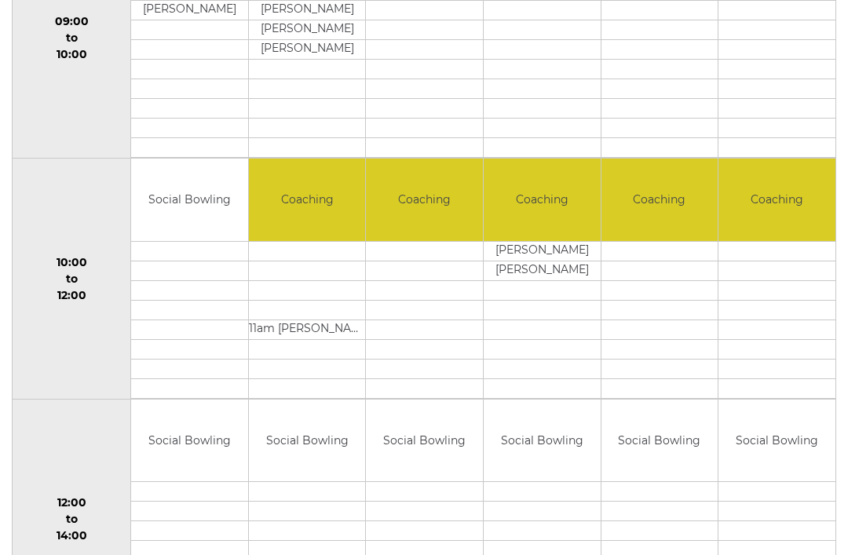
click at [439, 261] on td at bounding box center [424, 251] width 117 height 20
click at [435, 203] on td "Coaching" at bounding box center [424, 200] width 117 height 82
click at [436, 214] on td "Coaching" at bounding box center [424, 200] width 117 height 82
click at [427, 359] on td at bounding box center [424, 349] width 117 height 20
click at [0, 0] on link "Book slot" at bounding box center [0, 0] width 0 height 0
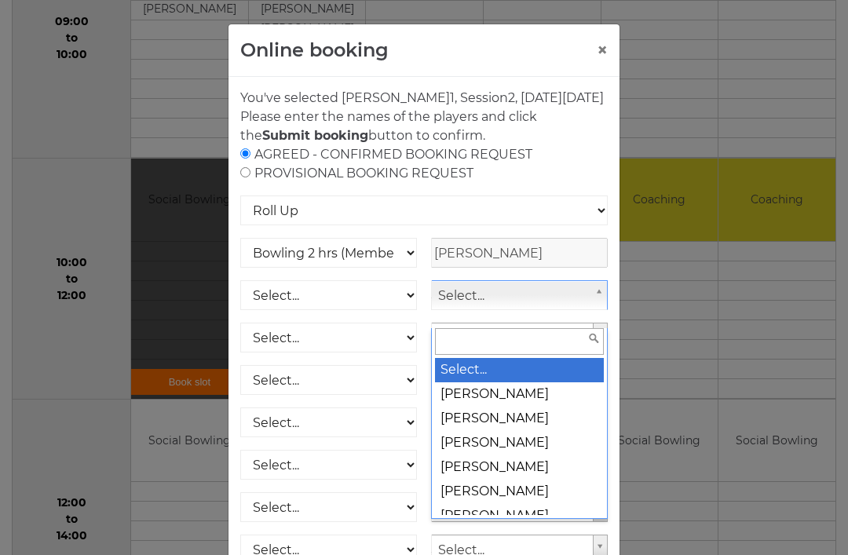
scroll to position [383, 0]
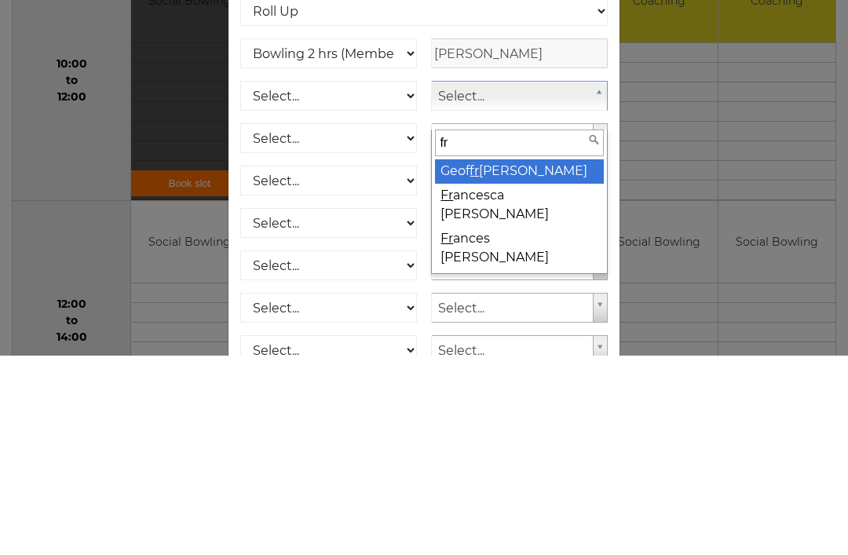
type input "fra"
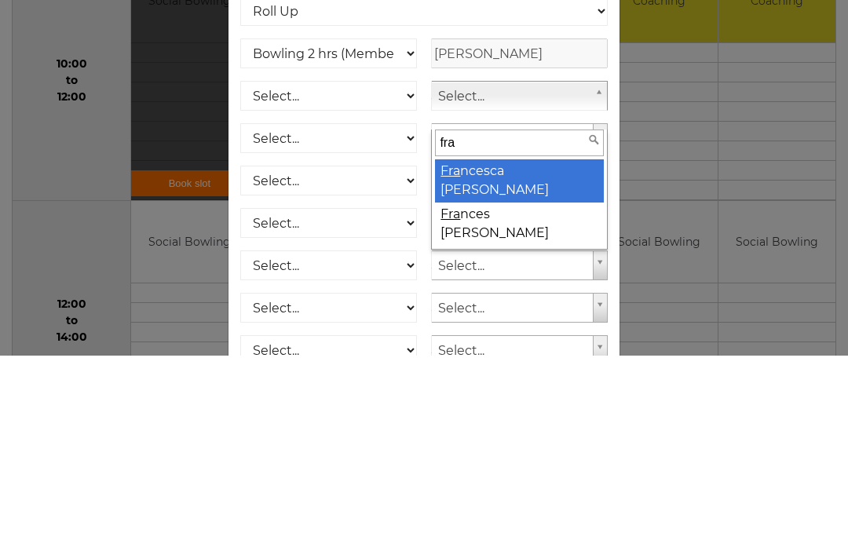
select select "925"
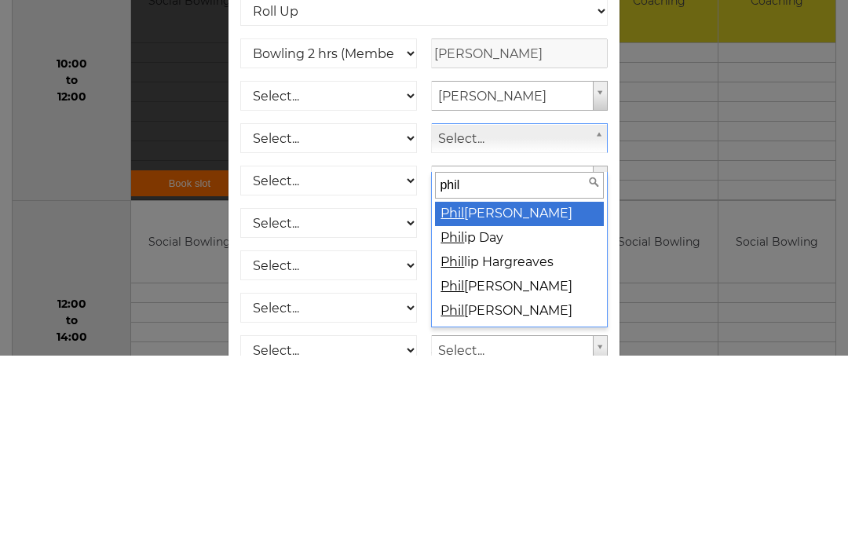
type input "phili"
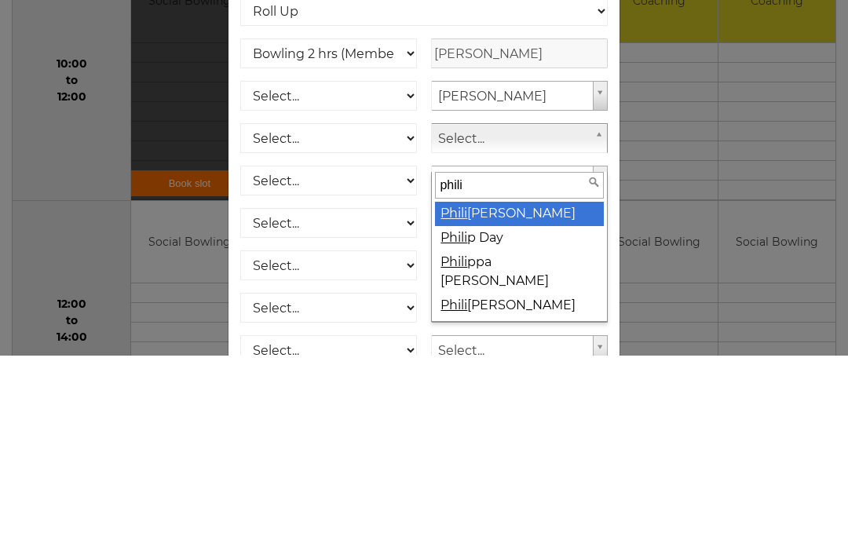
select select "915"
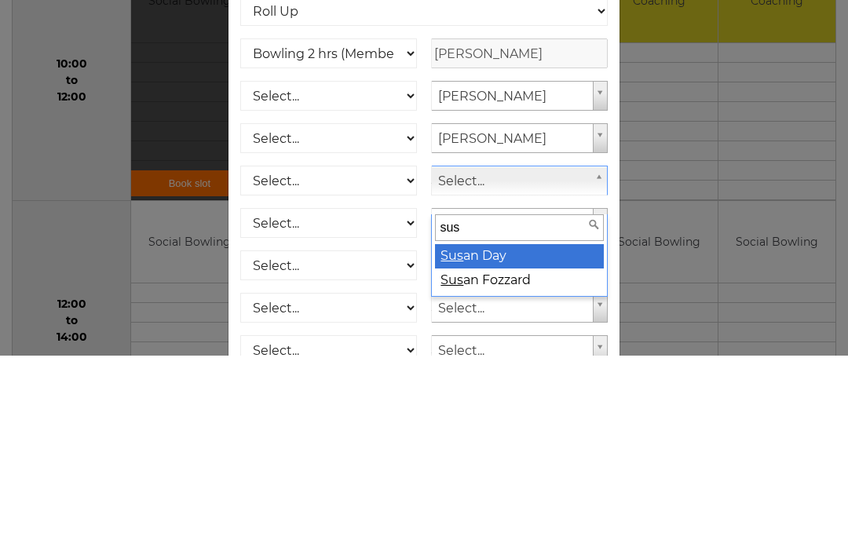
type input "susa"
select select "914"
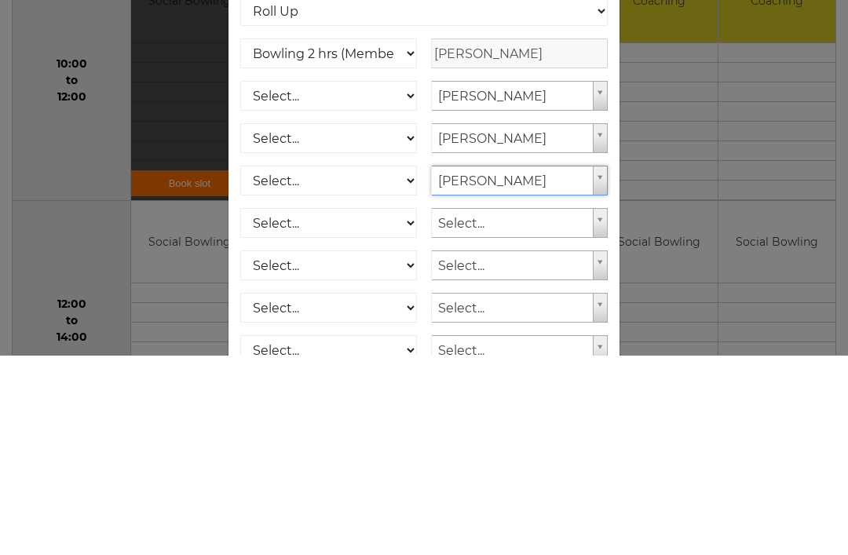
scroll to position [583, 0]
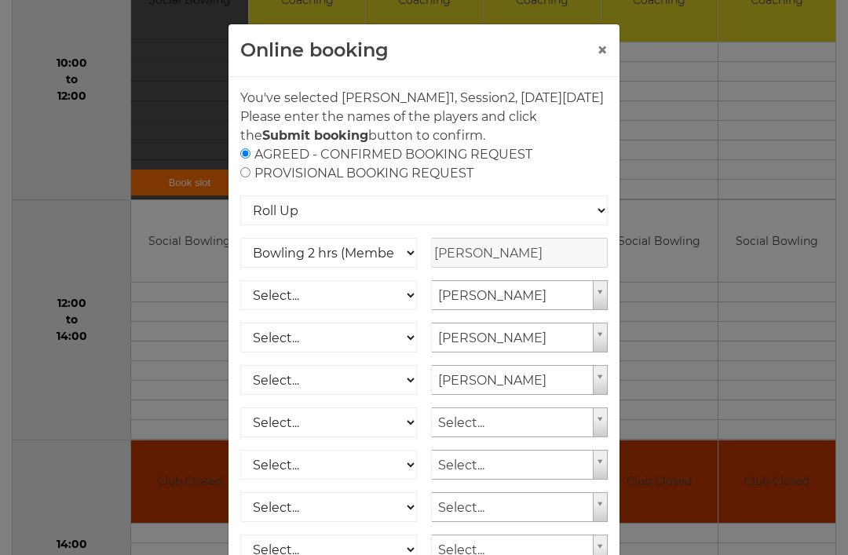
click at [368, 139] on strong "Submit booking" at bounding box center [315, 135] width 106 height 15
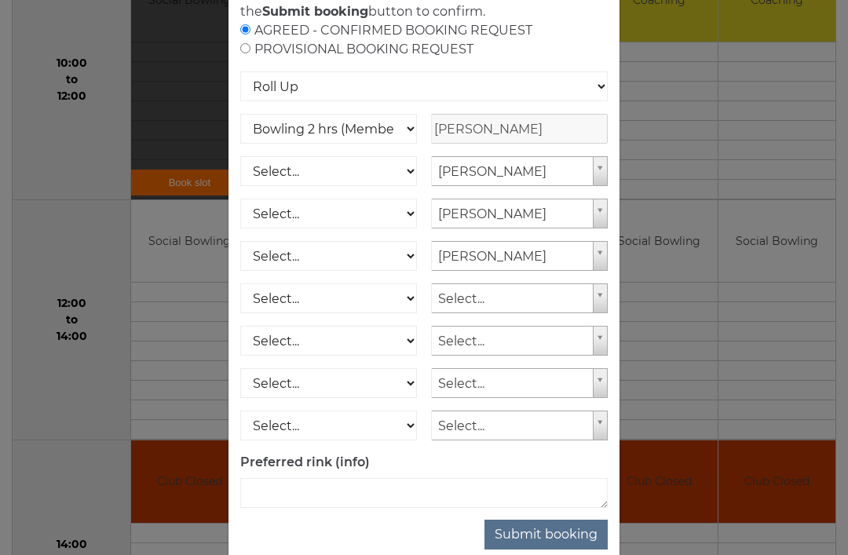
scroll to position [123, 0]
click at [562, 551] on button "Submit booking" at bounding box center [546, 536] width 123 height 30
click at [551, 551] on button "Submit booking" at bounding box center [546, 536] width 123 height 30
click at [242, 54] on input "radio" at bounding box center [245, 49] width 10 height 10
radio input "true"
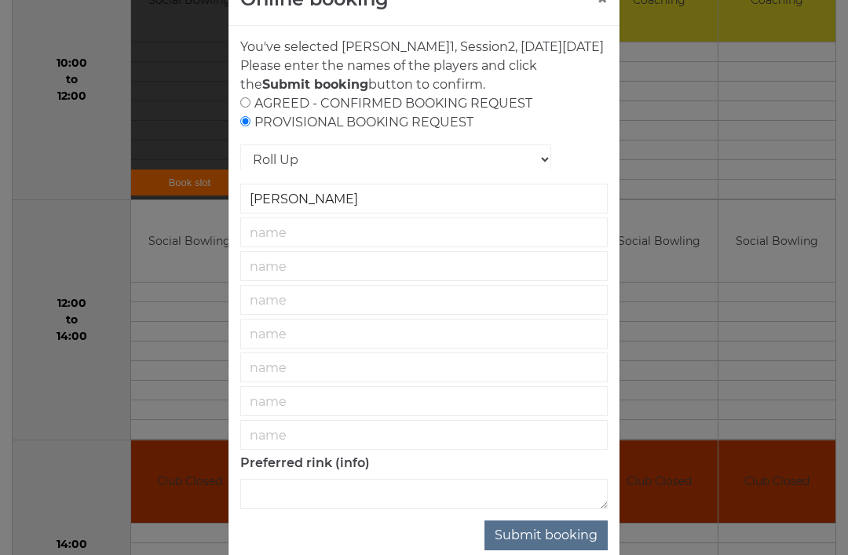
scroll to position [50, 0]
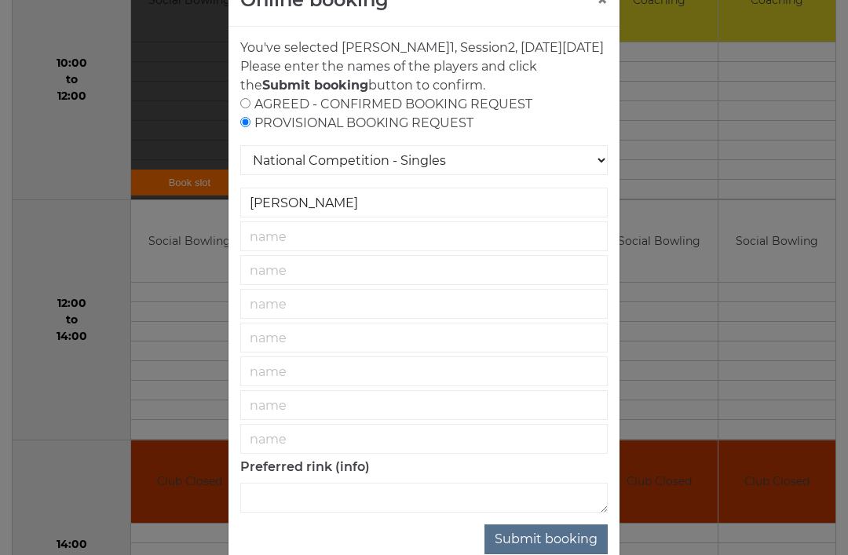
click at [251, 108] on input "radio" at bounding box center [245, 103] width 10 height 10
radio input "true"
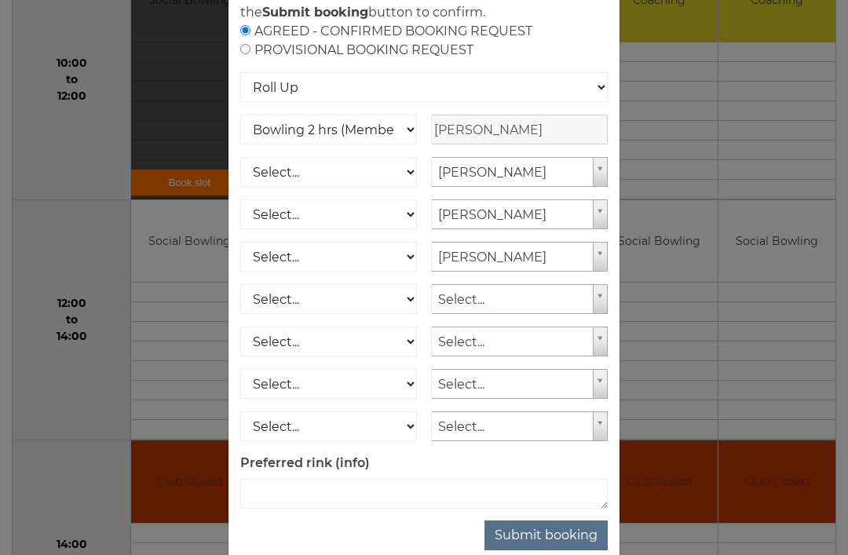
scroll to position [123, 0]
click at [282, 509] on textarea at bounding box center [424, 494] width 368 height 30
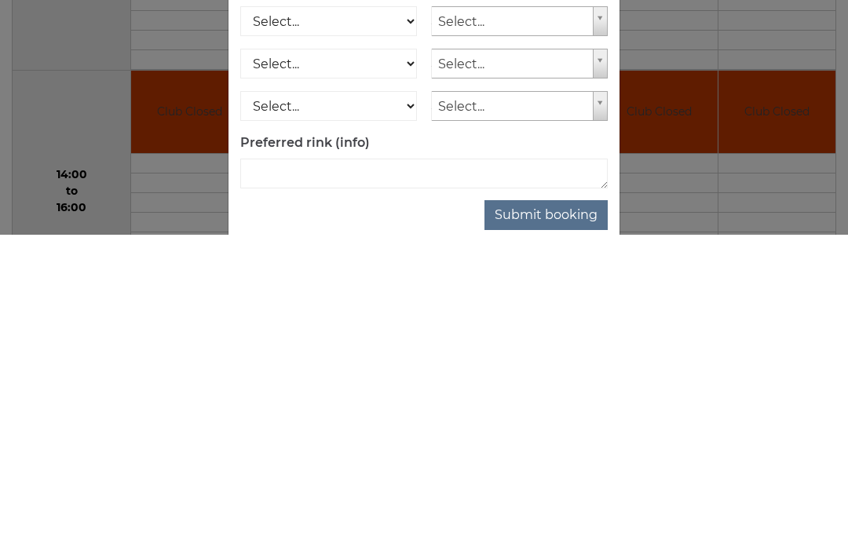
click at [569, 521] on button "Submit booking" at bounding box center [546, 536] width 123 height 30
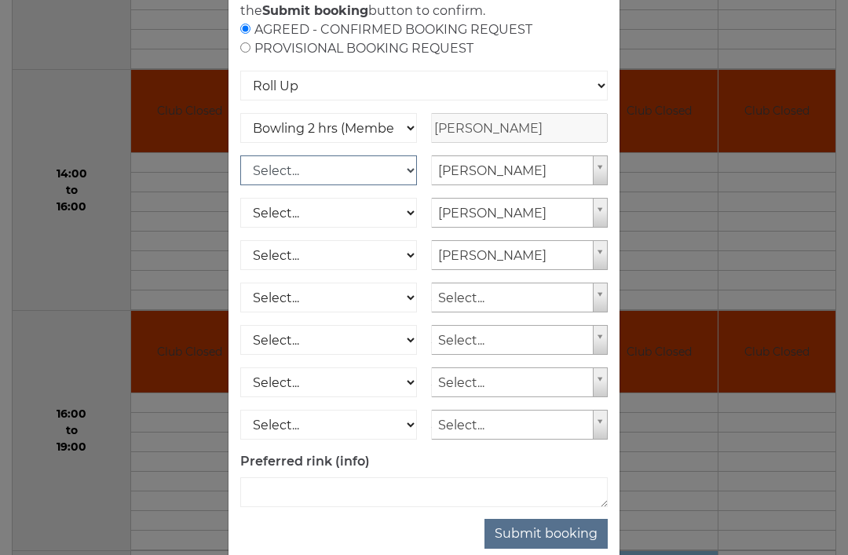
scroll to position [123, 0]
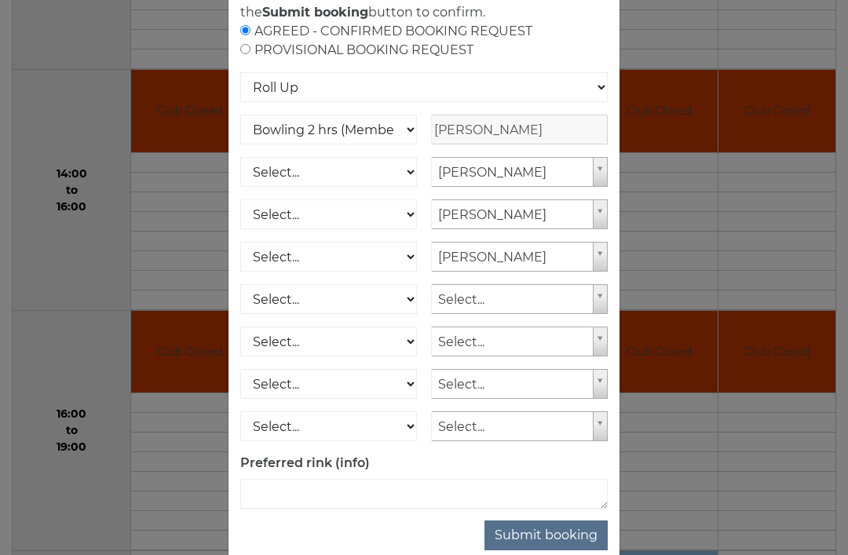
click at [552, 548] on button "Submit booking" at bounding box center [546, 536] width 123 height 30
click at [403, 183] on select "Select... Club Competition (Member) Club Competition (Visitor) National (Member…" at bounding box center [328, 172] width 177 height 30
select select "1_50"
click at [558, 551] on button "Submit booking" at bounding box center [546, 536] width 123 height 30
click at [370, 227] on select "Select... Club Competition (Member) Club Competition (Visitor) National (Member…" at bounding box center [328, 215] width 177 height 30
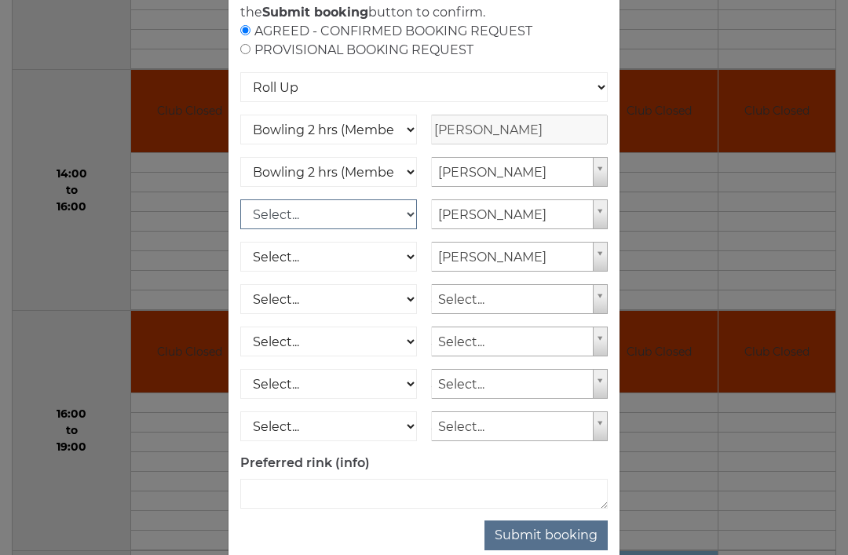
select select "1_50"
click at [388, 271] on select "Select... Club Competition (Member) Club Competition (Visitor) National (Member…" at bounding box center [328, 257] width 177 height 30
select select "1_50"
click at [556, 551] on button "Submit booking" at bounding box center [546, 536] width 123 height 30
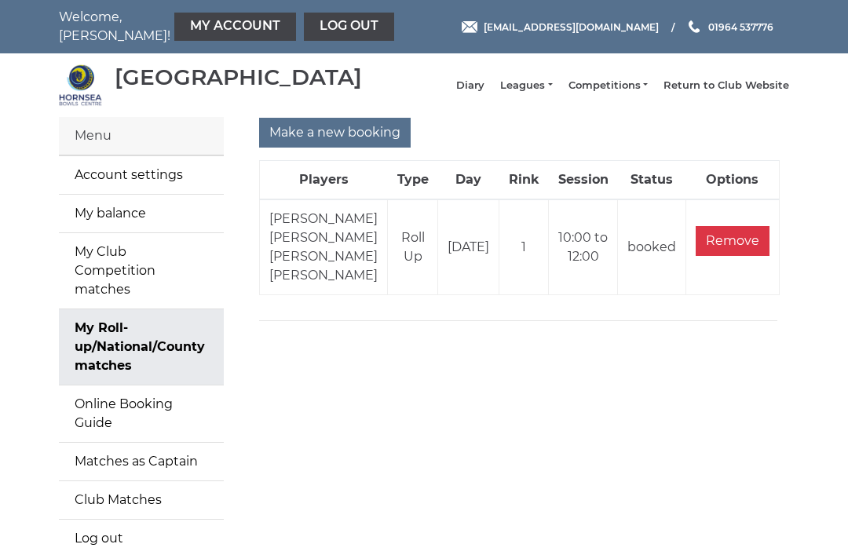
click at [101, 520] on link "Log out" at bounding box center [141, 539] width 165 height 38
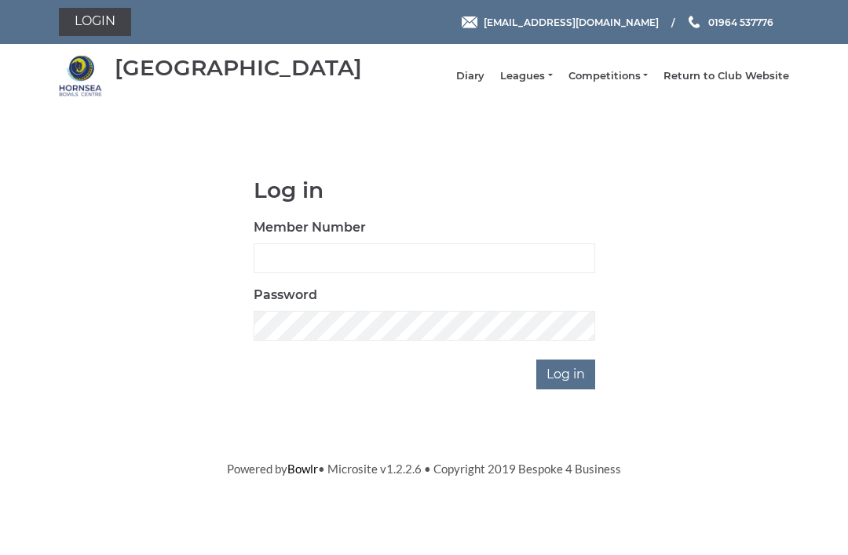
scroll to position [123, 0]
